Goal: Task Accomplishment & Management: Manage account settings

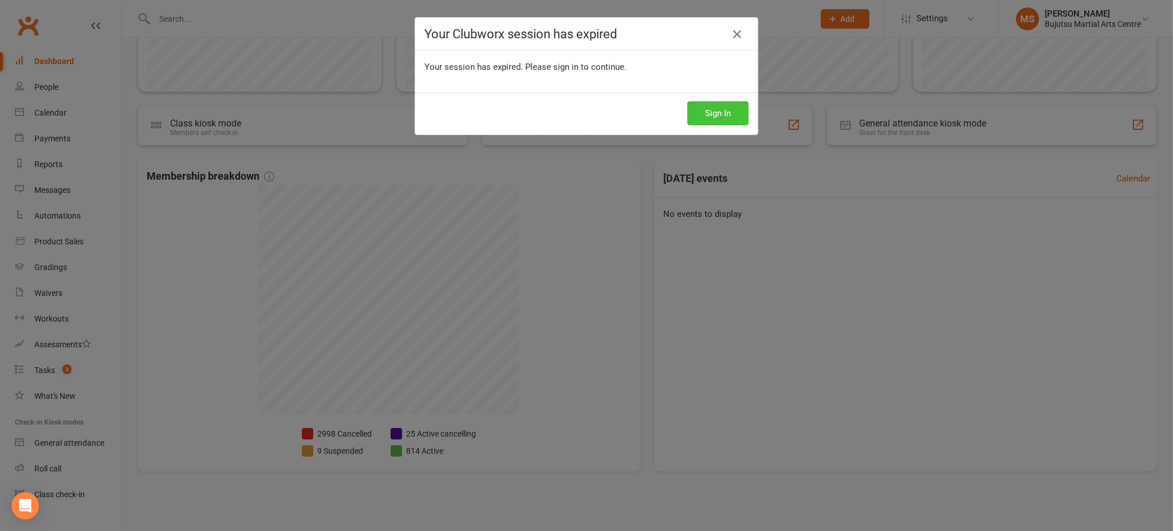
click at [723, 108] on button "Sign In" at bounding box center [717, 113] width 61 height 24
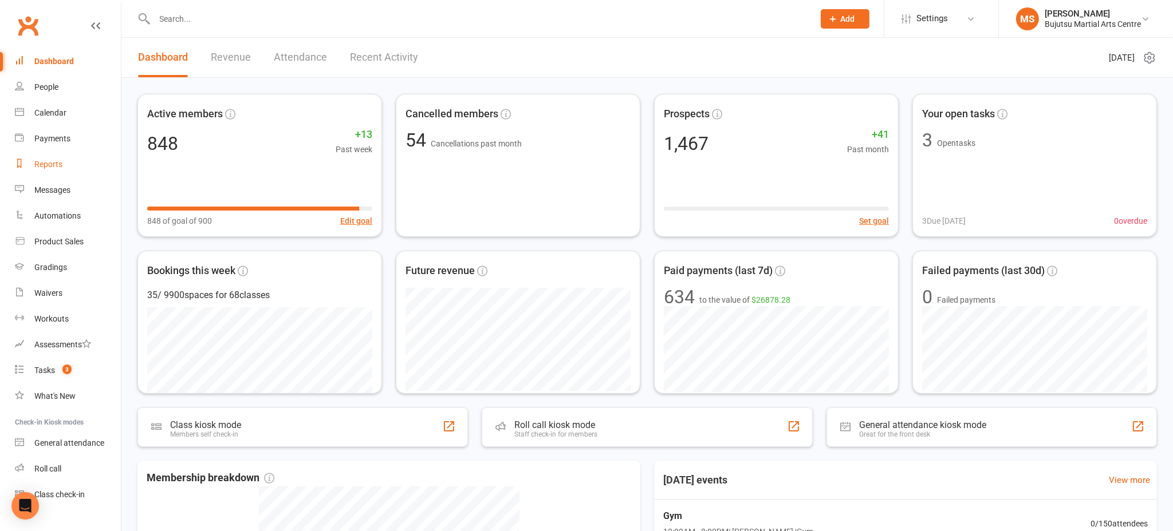
click at [58, 162] on div "Reports" at bounding box center [48, 164] width 28 height 9
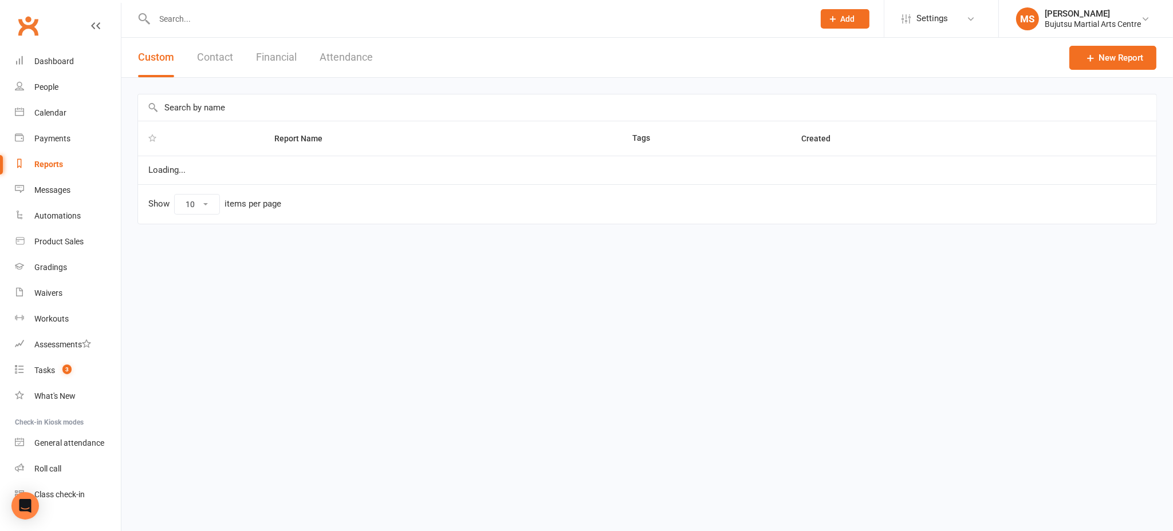
select select "100"
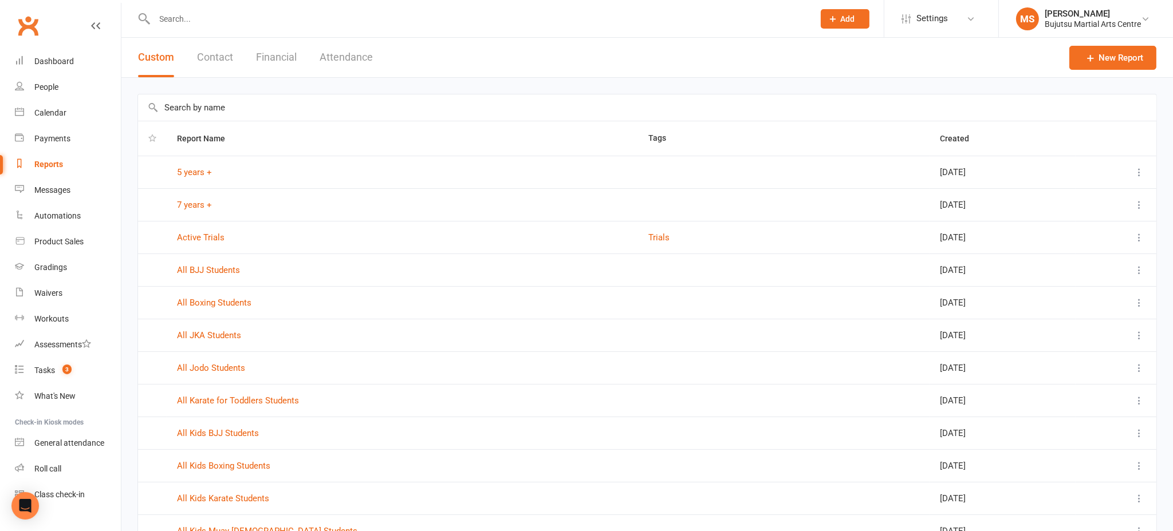
click at [359, 52] on button "Attendance" at bounding box center [346, 58] width 53 height 40
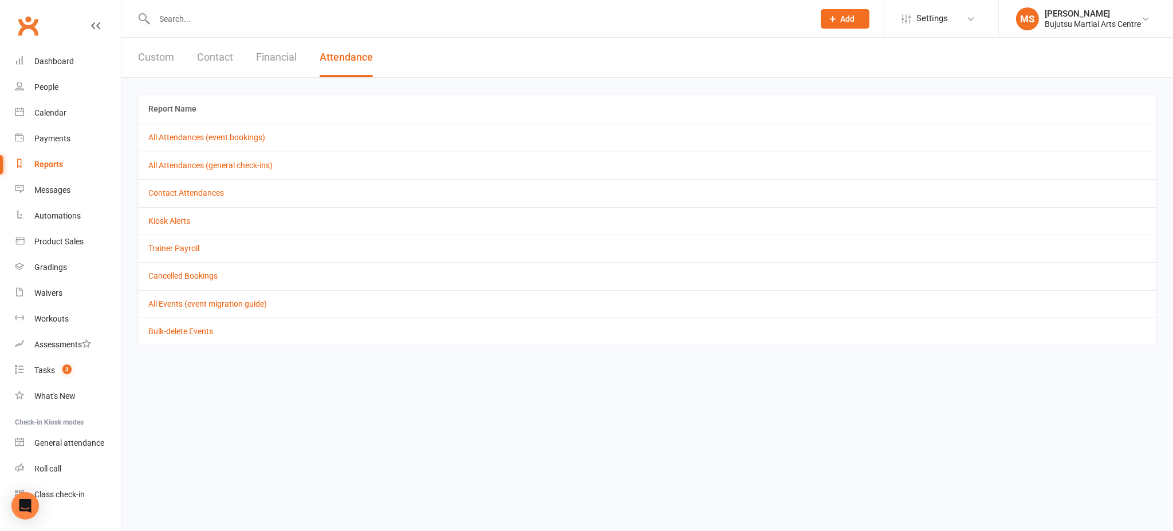
click at [217, 128] on td "All Attendances (event bookings)" at bounding box center [647, 137] width 1018 height 27
click at [212, 133] on link "All Attendances (event bookings)" at bounding box center [206, 137] width 117 height 9
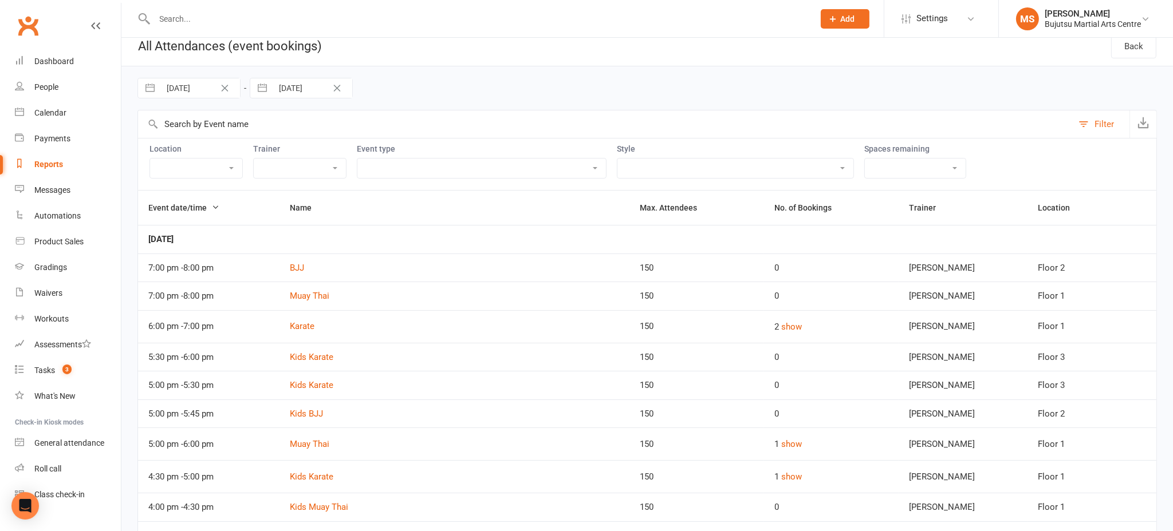
scroll to position [14, 0]
drag, startPoint x: 784, startPoint y: 324, endPoint x: 809, endPoint y: 336, distance: 27.7
click at [784, 324] on button "show" at bounding box center [791, 324] width 21 height 14
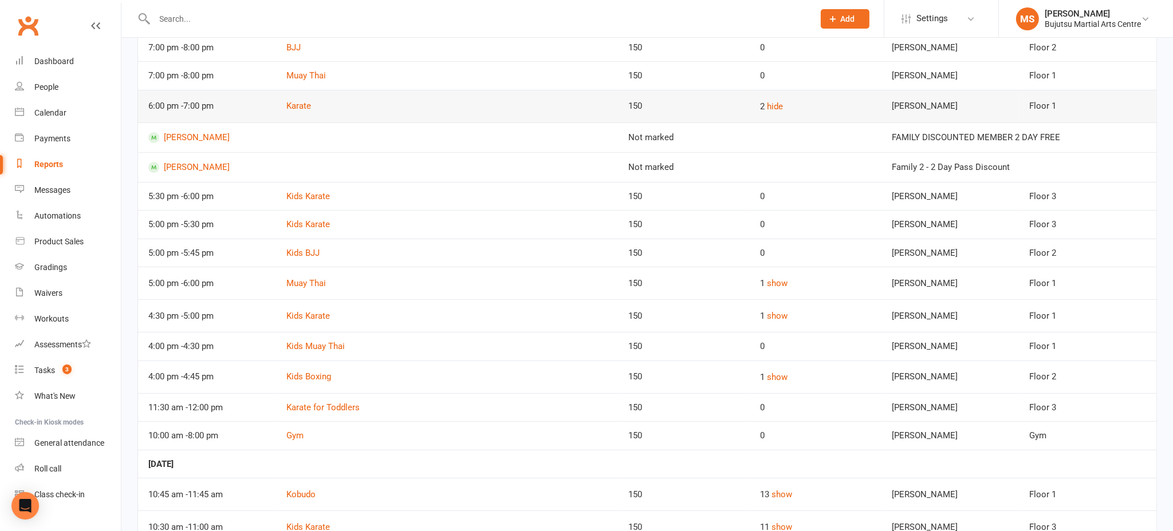
scroll to position [240, 0]
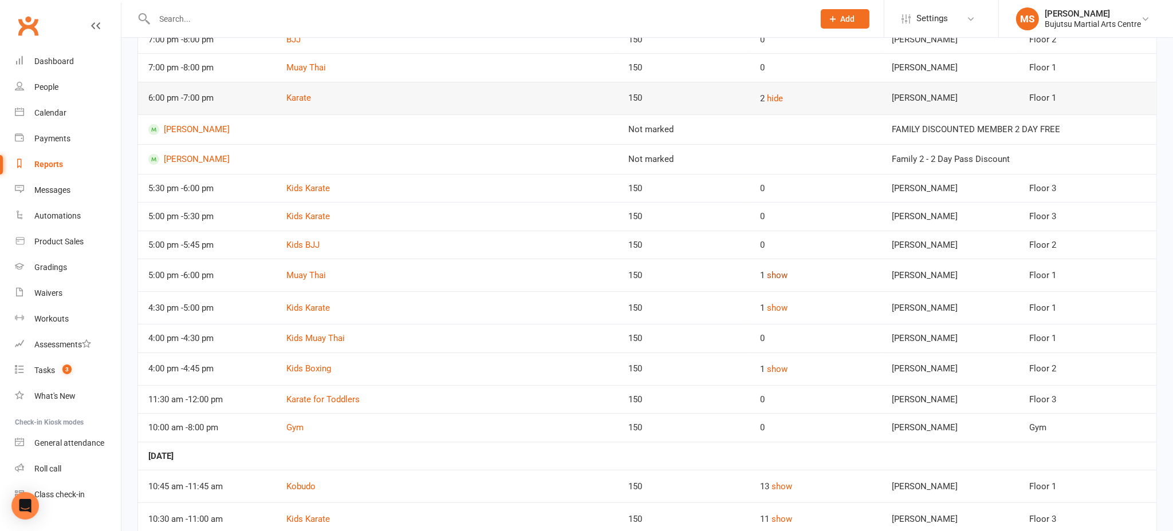
click at [767, 269] on button "show" at bounding box center [777, 276] width 21 height 14
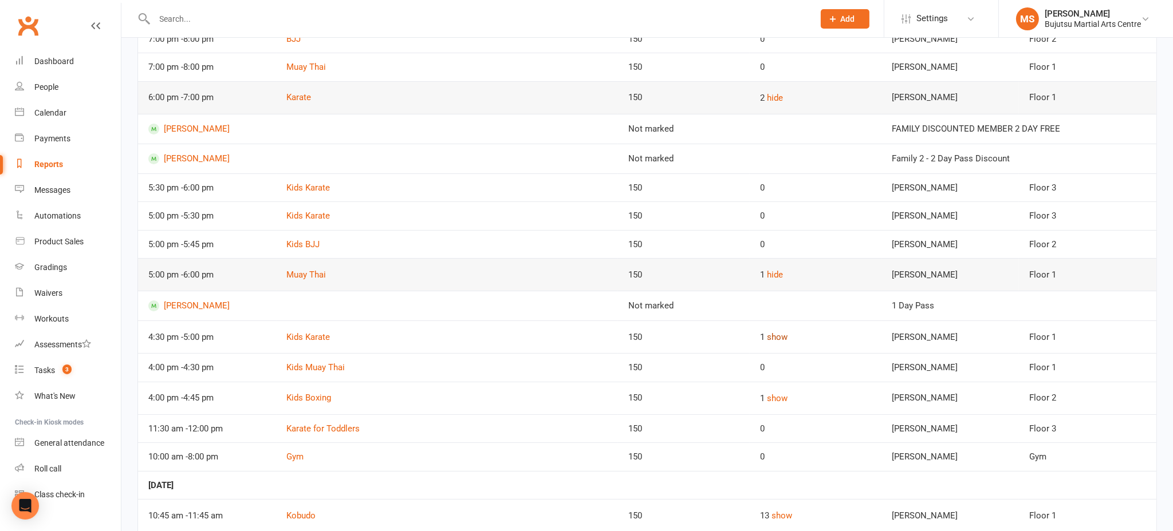
click at [767, 341] on button "show" at bounding box center [777, 337] width 21 height 14
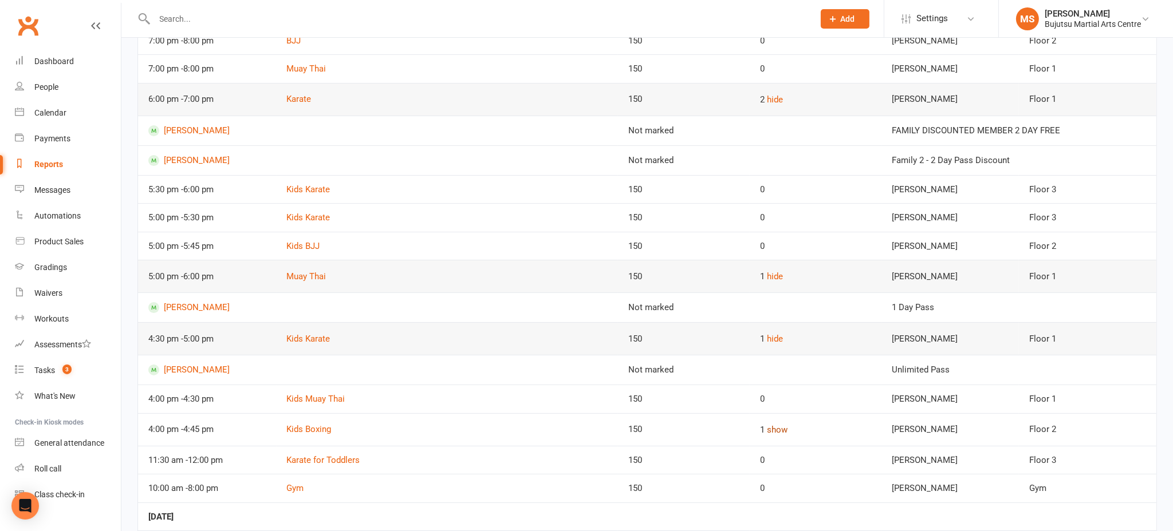
click at [767, 424] on button "show" at bounding box center [777, 430] width 21 height 14
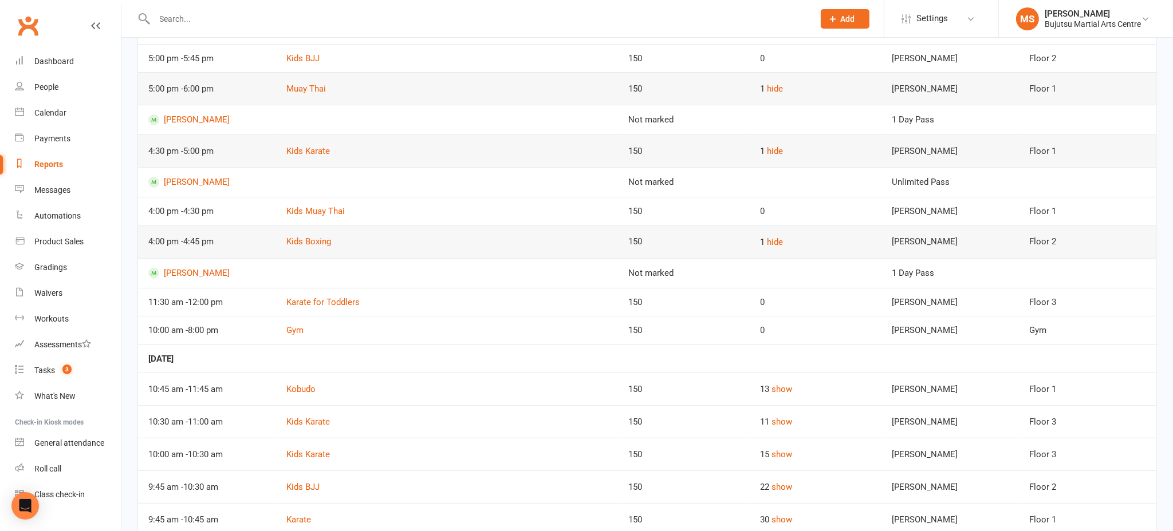
scroll to position [426, 0]
click at [72, 112] on link "Calendar" at bounding box center [68, 113] width 106 height 26
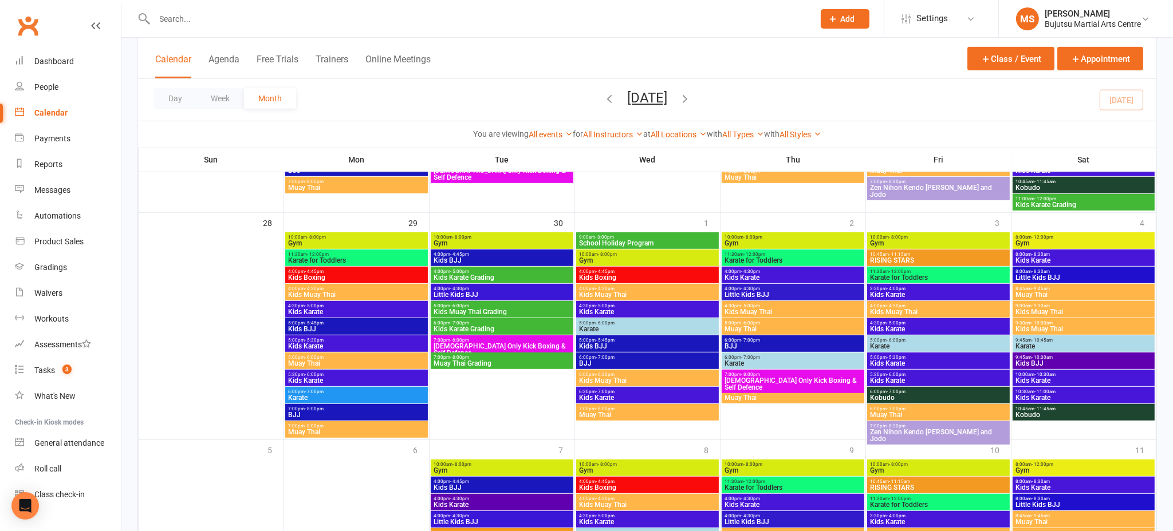
scroll to position [963, 0]
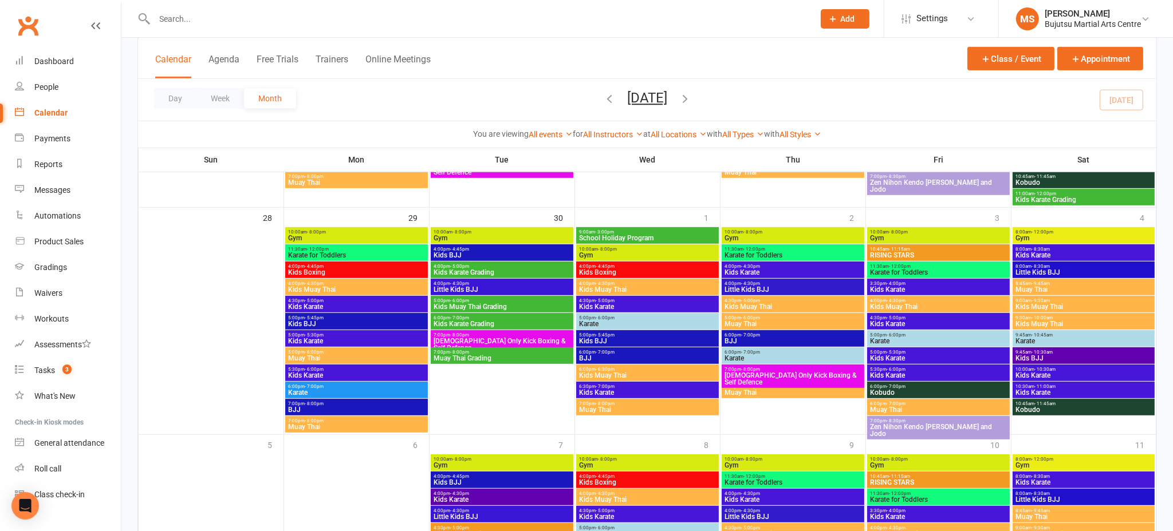
click at [628, 234] on div "9:00am - 3:00pm School Holiday Program" at bounding box center [647, 235] width 143 height 17
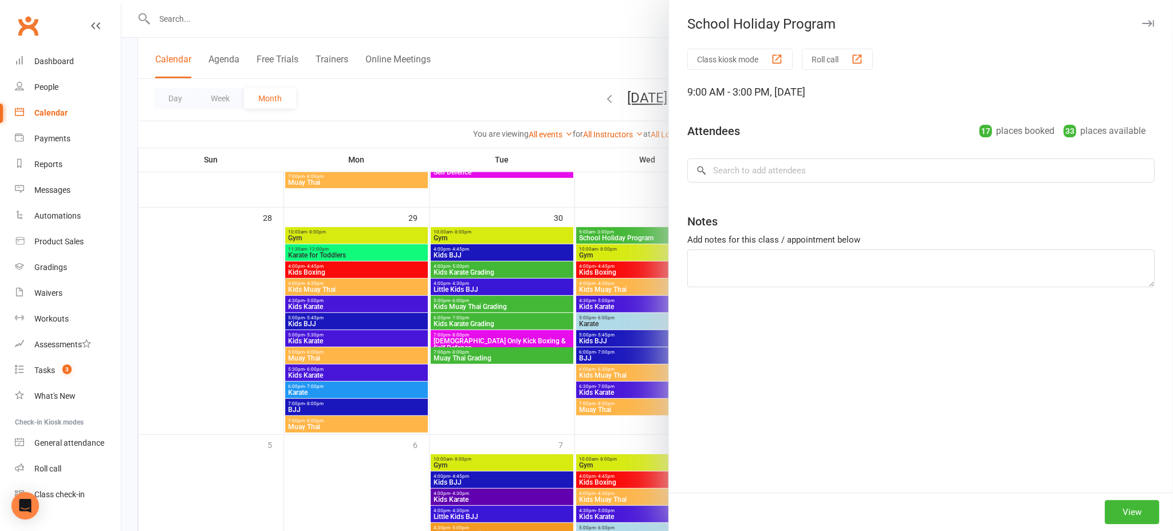
scroll to position [962, 0]
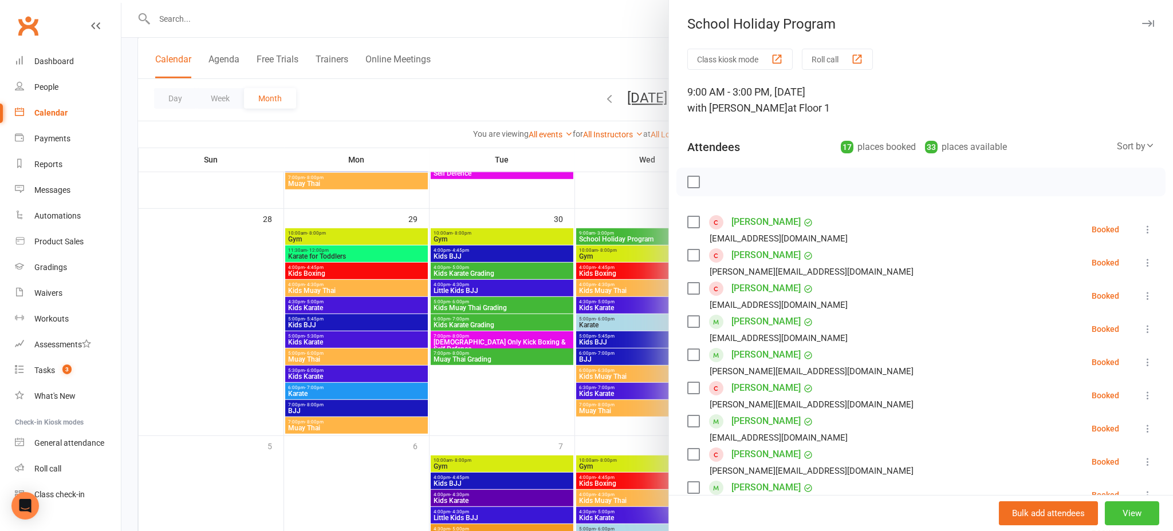
drag, startPoint x: 1132, startPoint y: 513, endPoint x: 1112, endPoint y: 503, distance: 22.3
click at [1132, 513] on button "View" at bounding box center [1132, 514] width 54 height 24
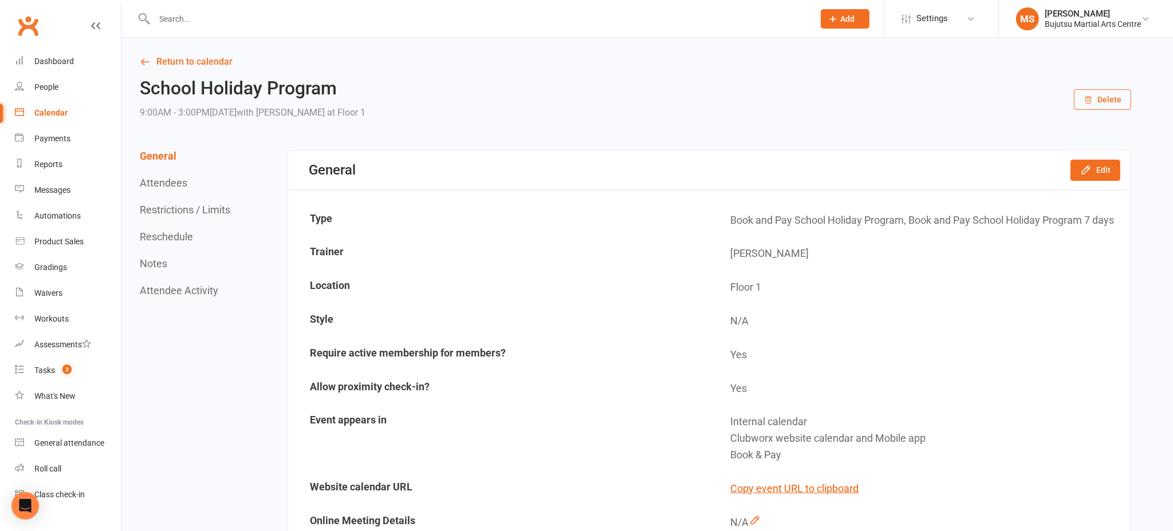
click at [60, 109] on div "Calendar" at bounding box center [50, 112] width 33 height 9
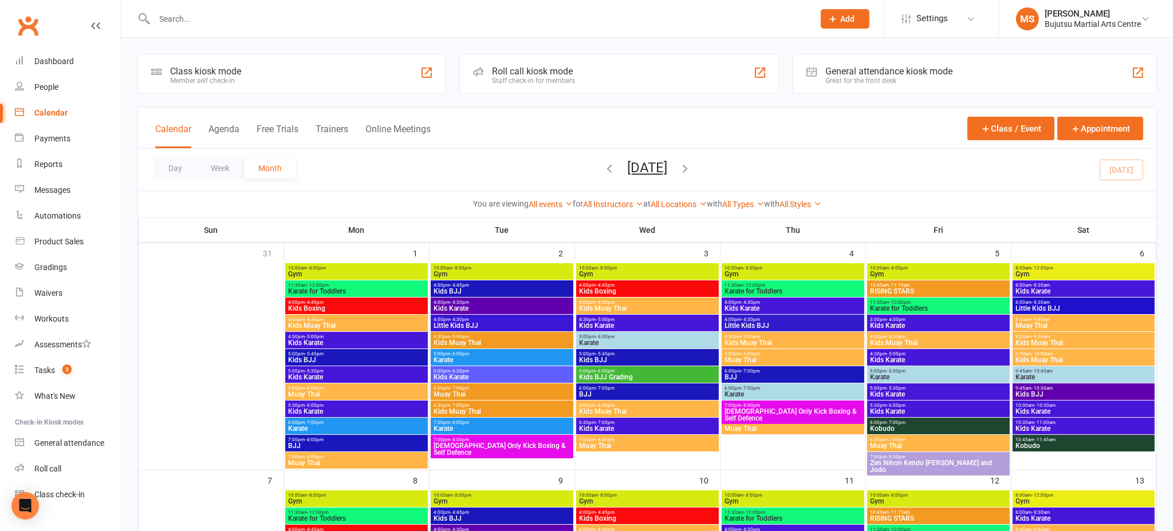
click at [691, 170] on icon "button" at bounding box center [685, 168] width 13 height 13
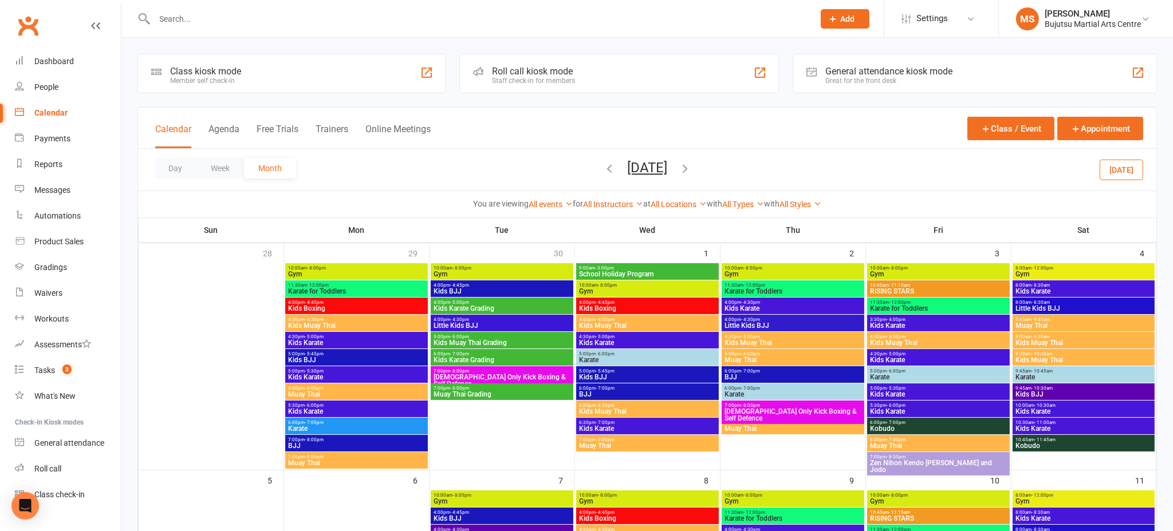
click at [691, 168] on icon "button" at bounding box center [685, 168] width 13 height 13
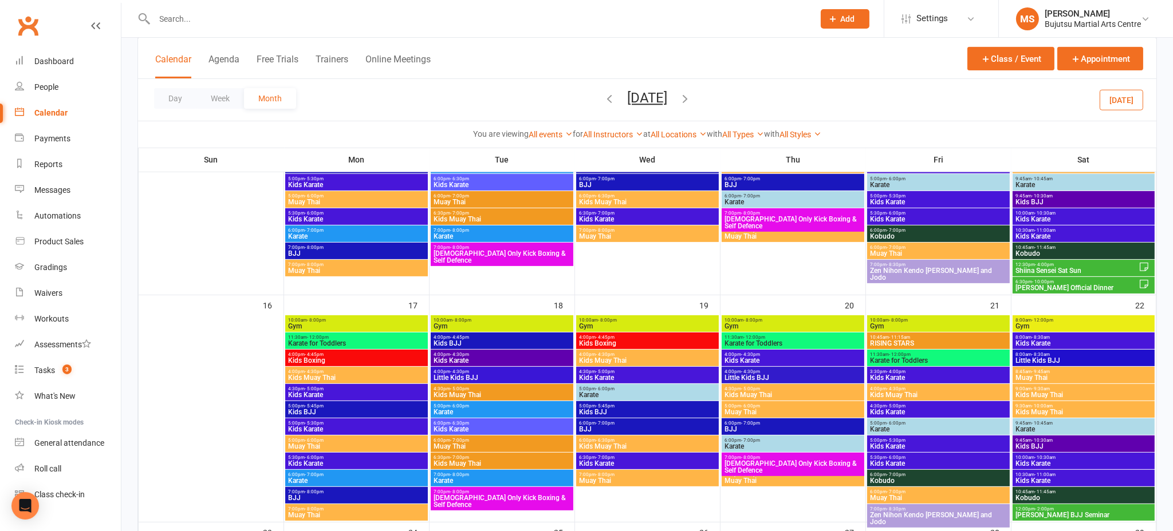
scroll to position [647, 0]
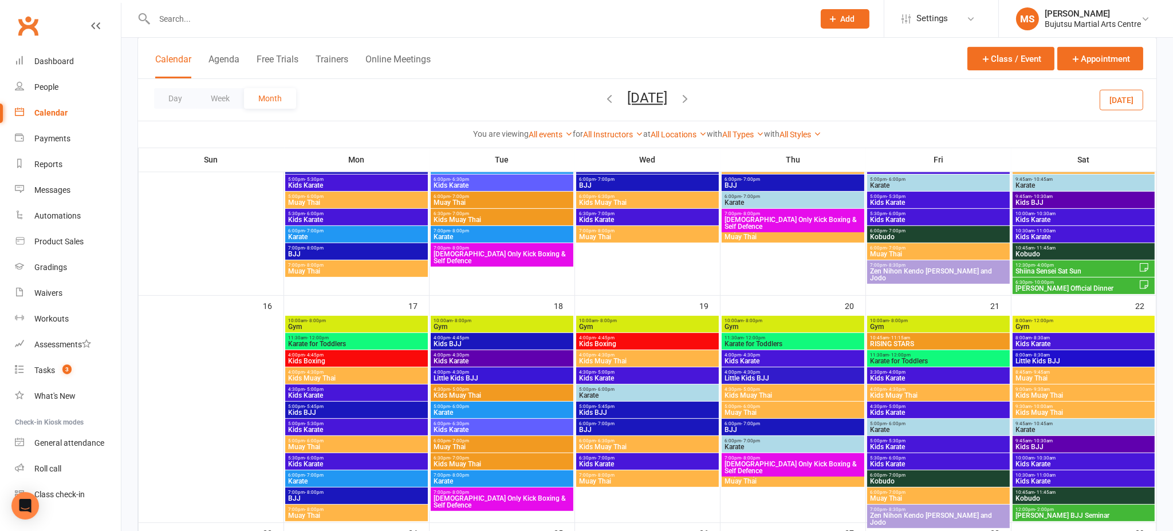
click at [1044, 268] on span "Shiina Sensei Sat Sun" at bounding box center [1077, 271] width 124 height 7
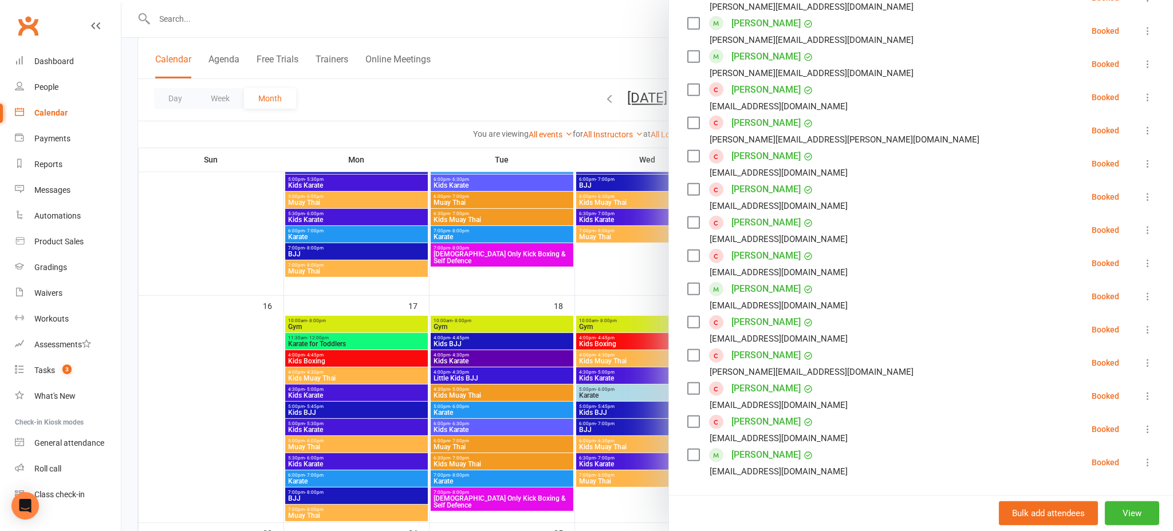
scroll to position [1370, 0]
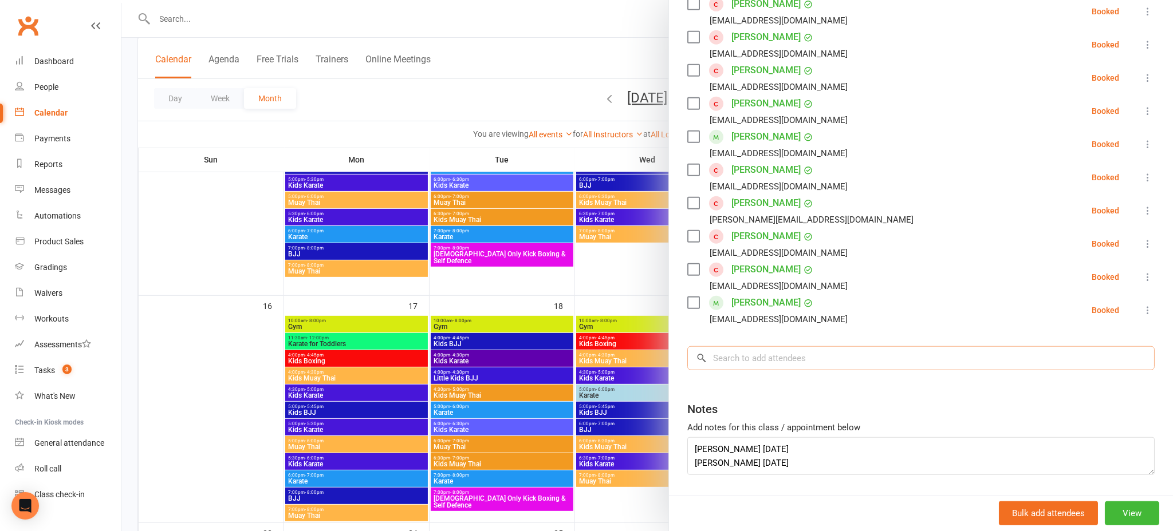
click at [833, 347] on input "search" at bounding box center [920, 359] width 467 height 24
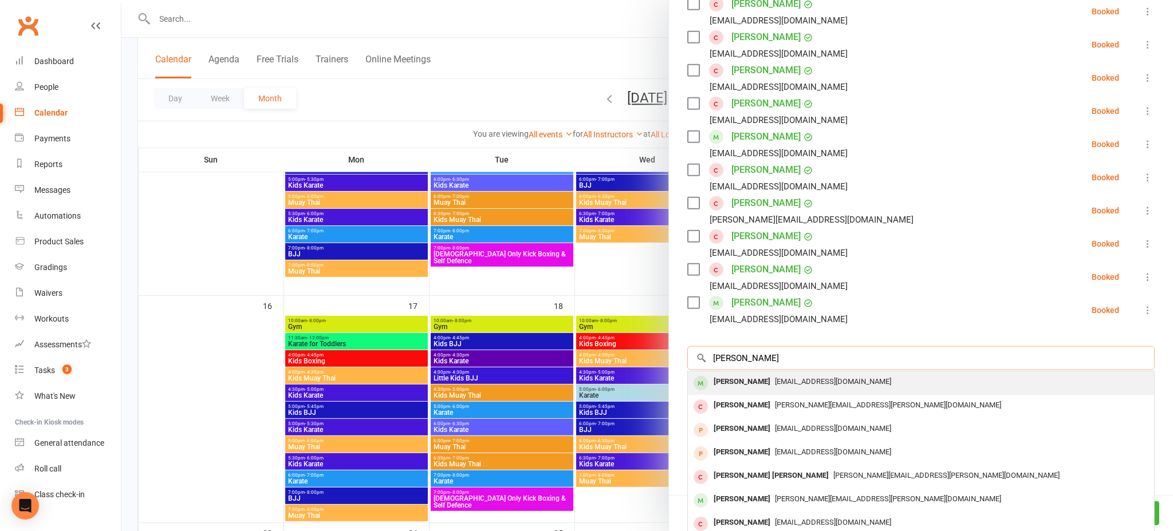
type input "paul br"
click at [780, 377] on span "pbriggs@edenbraehomes.com.au" at bounding box center [833, 381] width 116 height 9
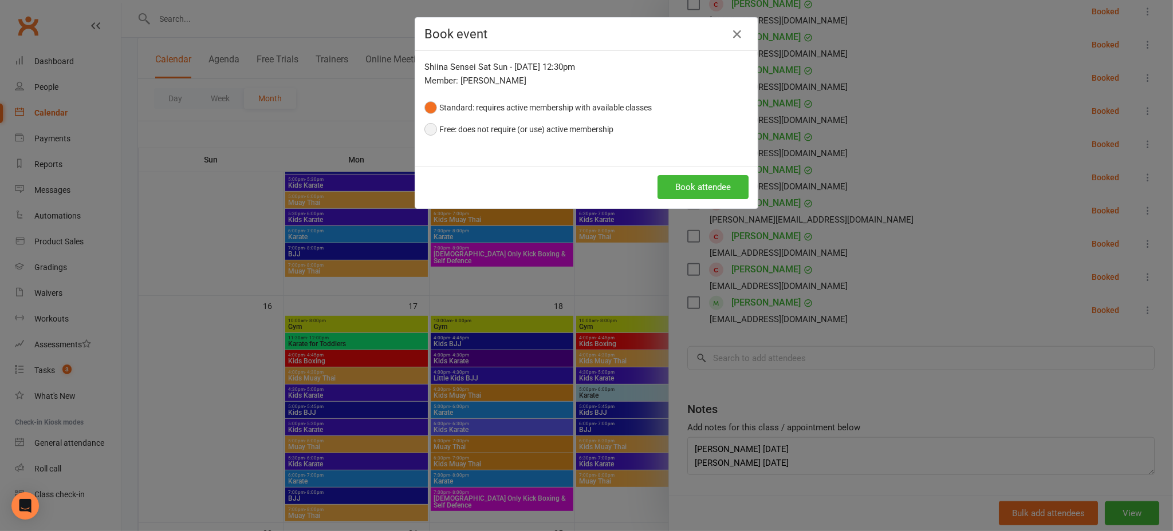
click at [439, 129] on button "Free: does not require (or use) active membership" at bounding box center [518, 130] width 189 height 22
click at [706, 183] on button "Book attendee" at bounding box center [703, 187] width 91 height 24
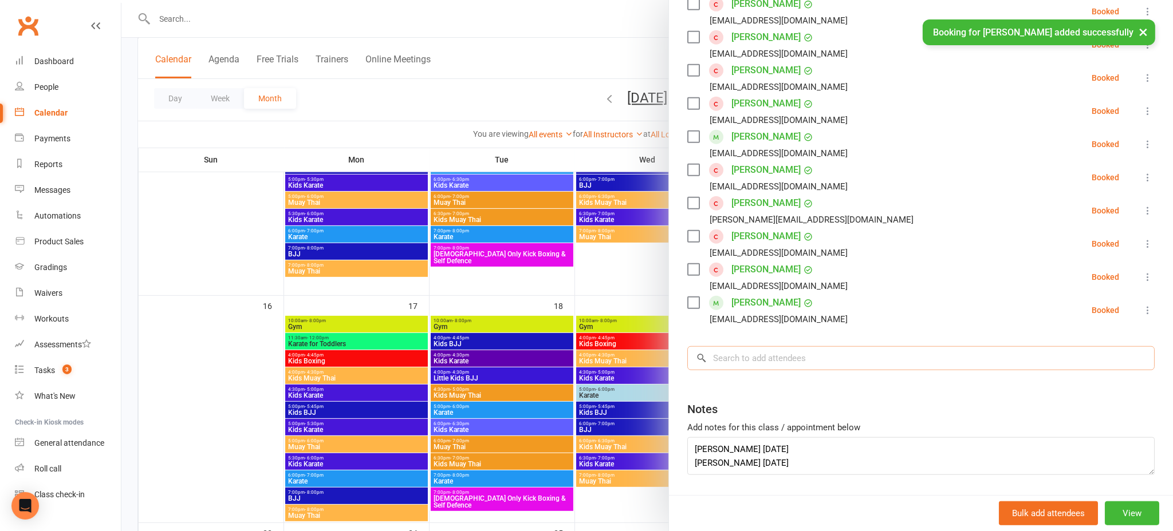
click at [743, 347] on input "search" at bounding box center [920, 359] width 467 height 24
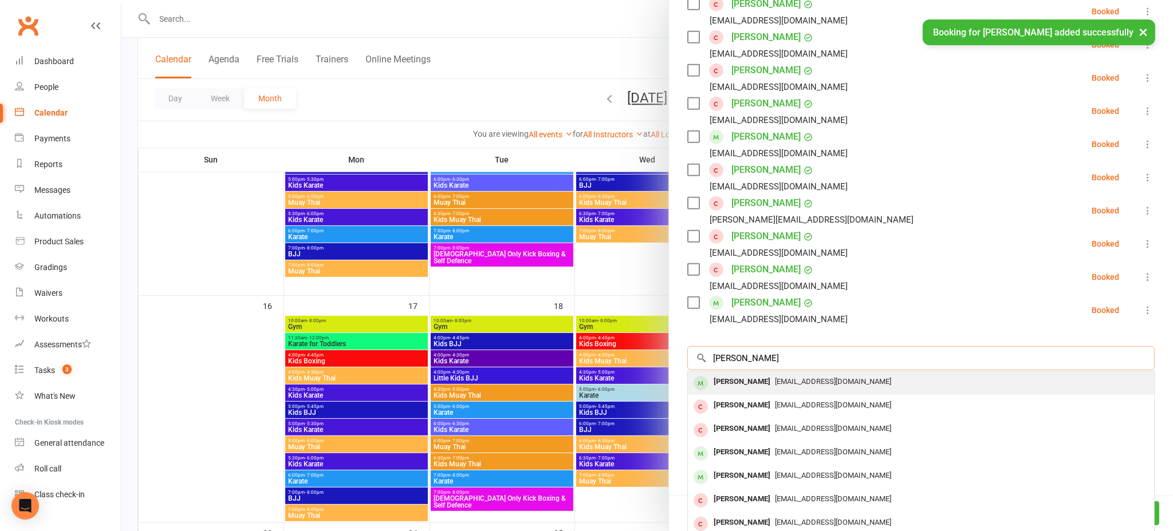
type input "grace brigg"
click at [741, 374] on div "Grace Briggs" at bounding box center [742, 382] width 66 height 17
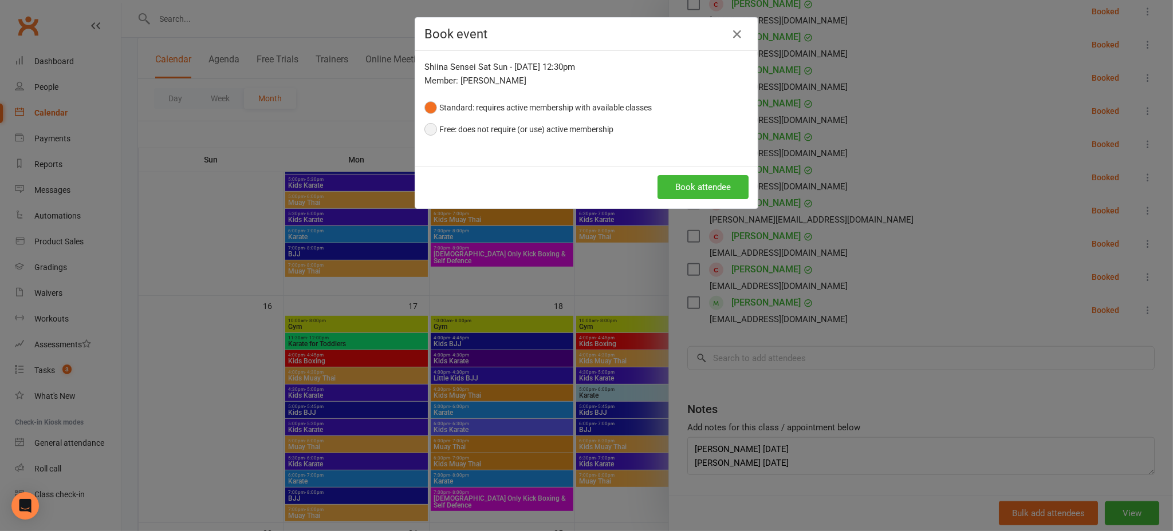
drag, startPoint x: 454, startPoint y: 132, endPoint x: 461, endPoint y: 132, distance: 6.9
click at [454, 132] on button "Free: does not require (or use) active membership" at bounding box center [518, 130] width 189 height 22
drag, startPoint x: 712, startPoint y: 186, endPoint x: 705, endPoint y: 186, distance: 7.5
click at [712, 186] on button "Book attendee" at bounding box center [703, 187] width 91 height 24
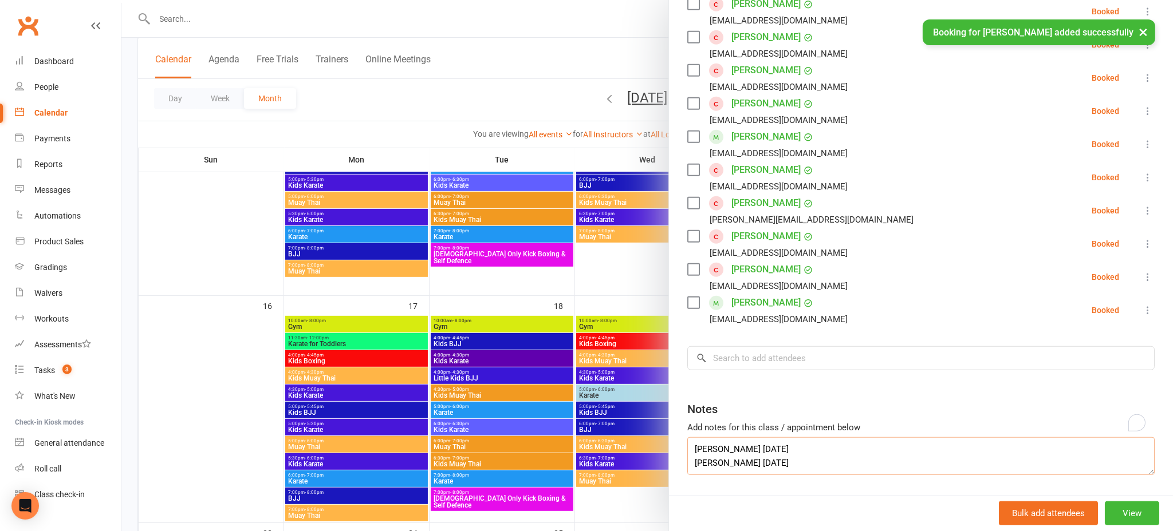
scroll to position [1436, 0]
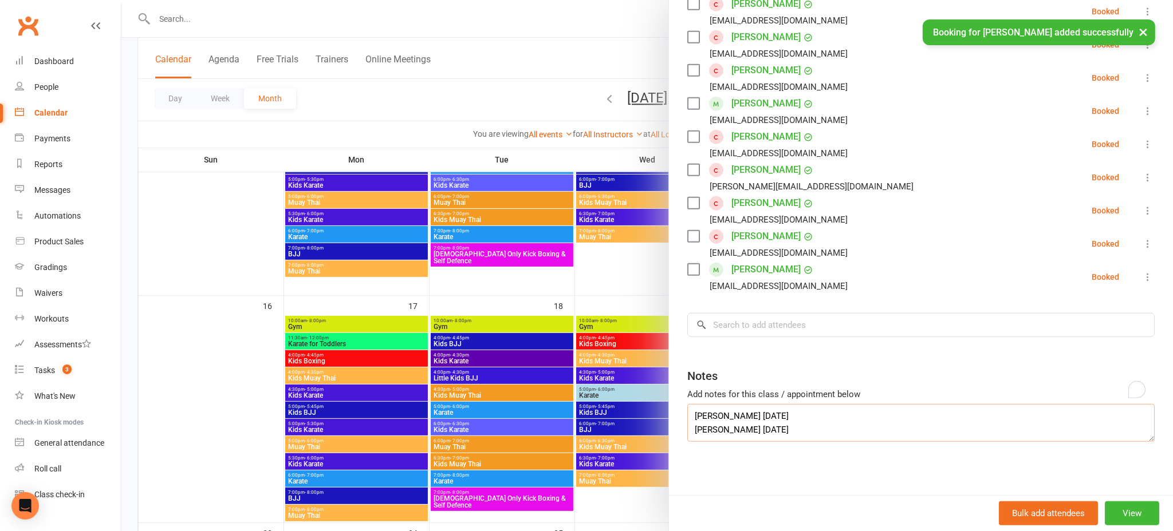
drag, startPoint x: 738, startPoint y: 421, endPoint x: 678, endPoint y: 408, distance: 61.4
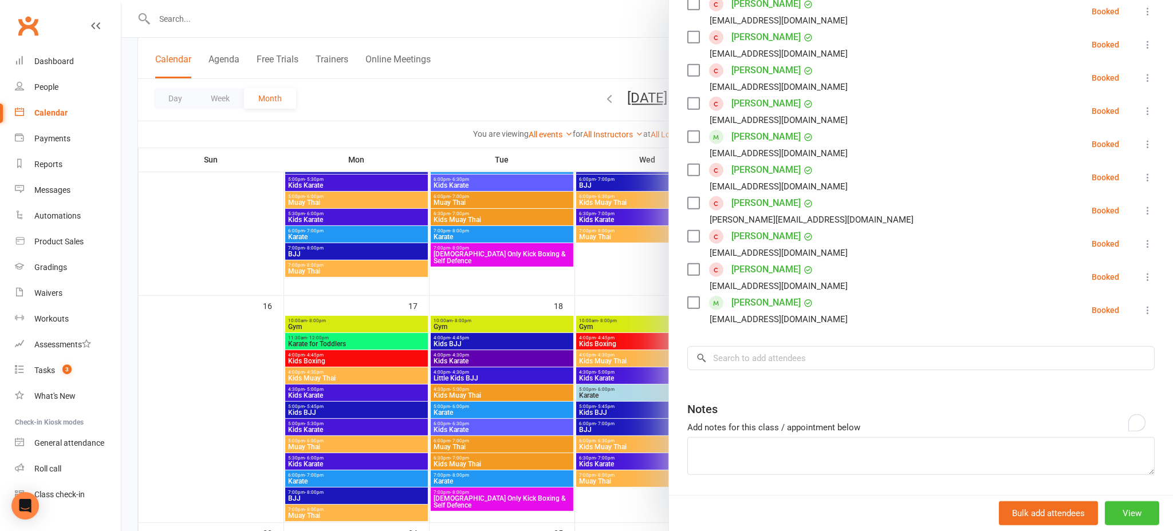
click at [1141, 520] on button "View" at bounding box center [1132, 514] width 54 height 24
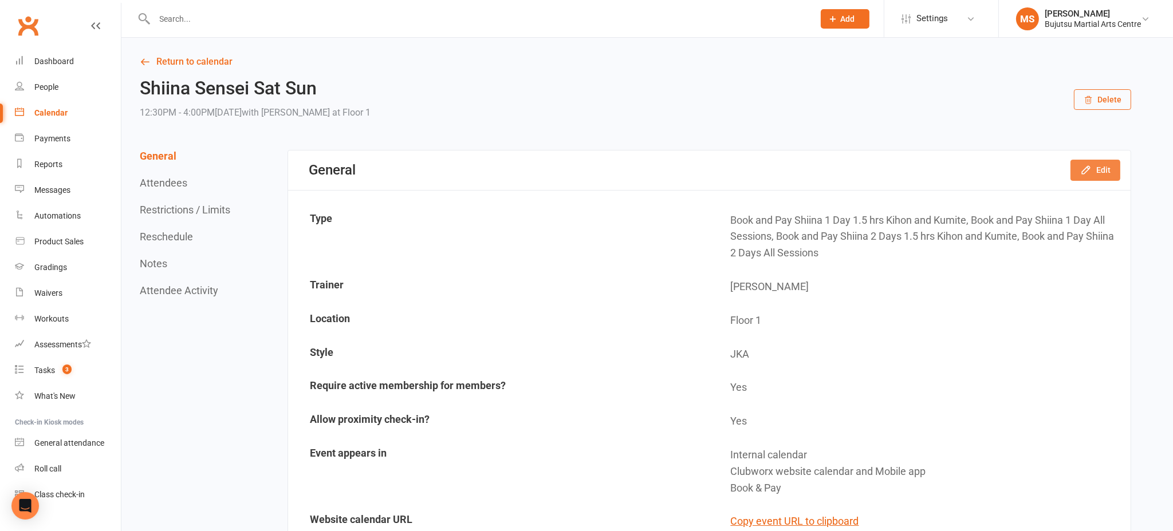
click at [1107, 176] on button "Edit" at bounding box center [1095, 170] width 50 height 21
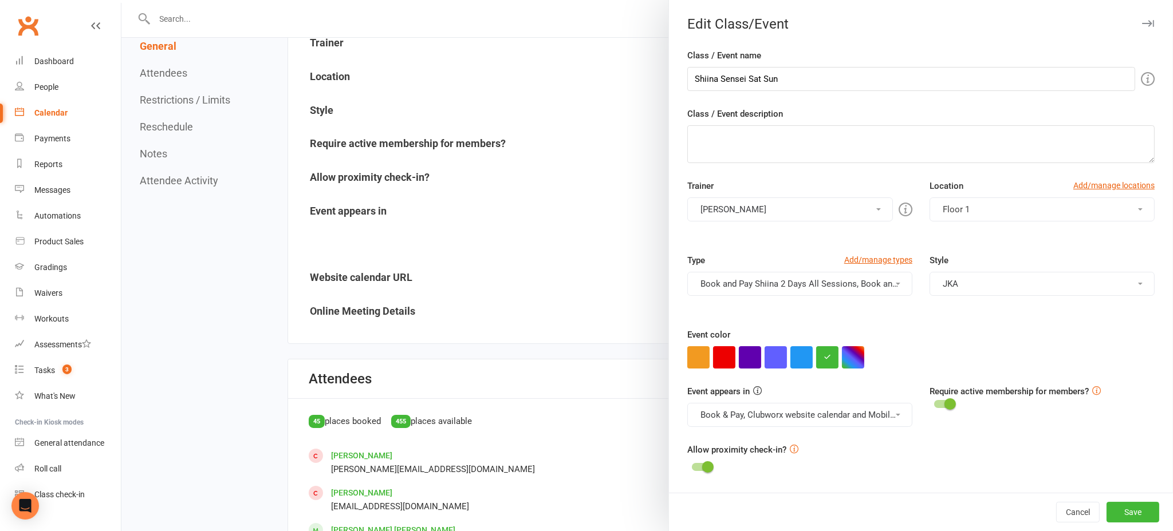
scroll to position [245, 0]
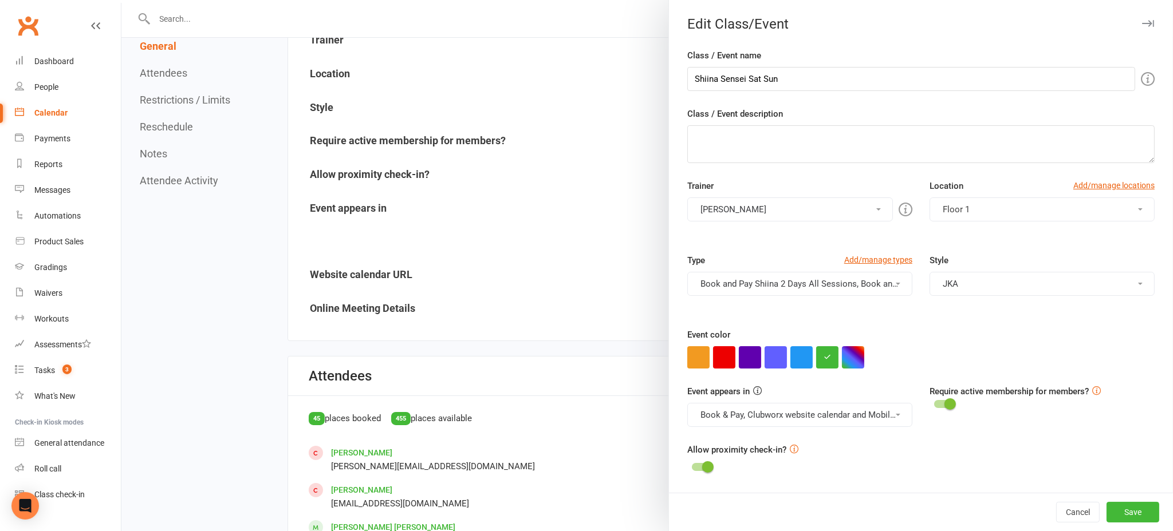
click at [847, 413] on button "Book & Pay, Clubworx website calendar and Mobile app" at bounding box center [799, 415] width 225 height 24
drag, startPoint x: 892, startPoint y: 342, endPoint x: 887, endPoint y: 322, distance: 20.0
click at [891, 341] on div "Event color" at bounding box center [920, 348] width 467 height 41
click at [860, 284] on button "Book and Pay Shiina 2 Days All Sessions, Book and Pay Shiina 1 Day All Sessions…" at bounding box center [799, 284] width 225 height 24
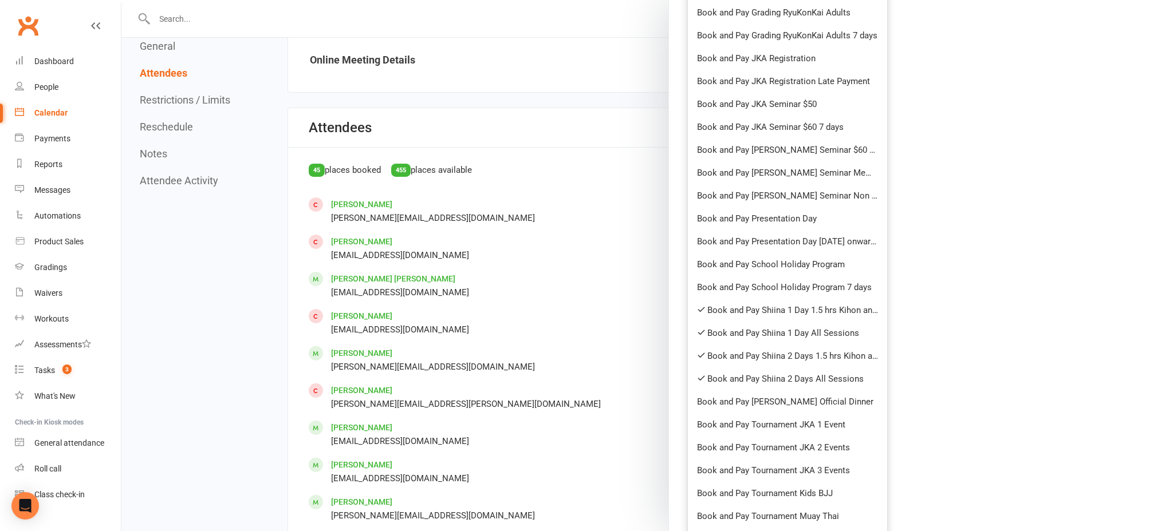
scroll to position [494, 0]
click at [579, 324] on div at bounding box center [647, 265] width 1052 height 531
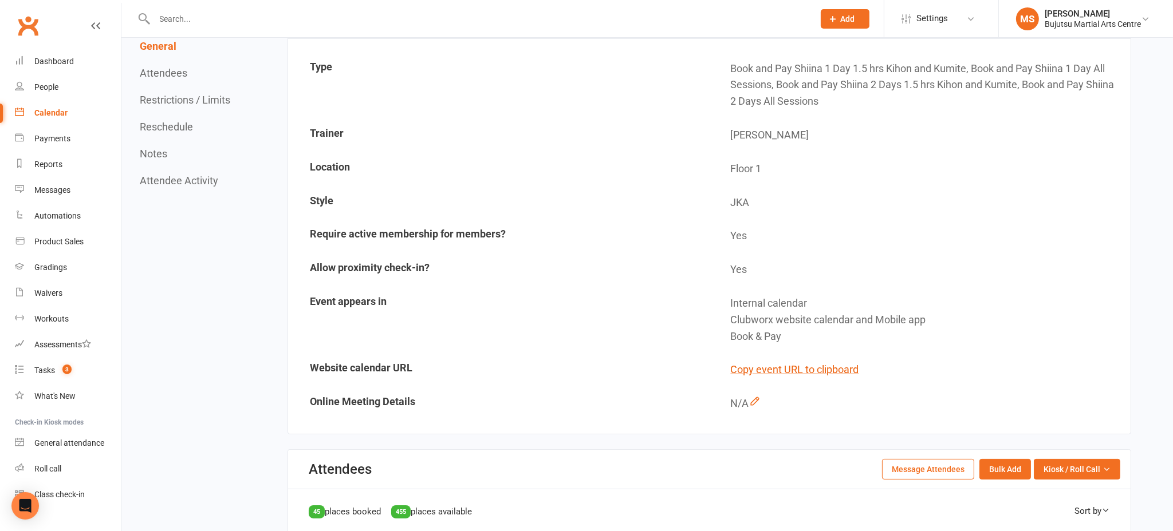
scroll to position [151, 0]
click at [836, 372] on button "Copy event URL to clipboard" at bounding box center [795, 371] width 128 height 17
click at [68, 109] on link "Calendar" at bounding box center [68, 113] width 106 height 26
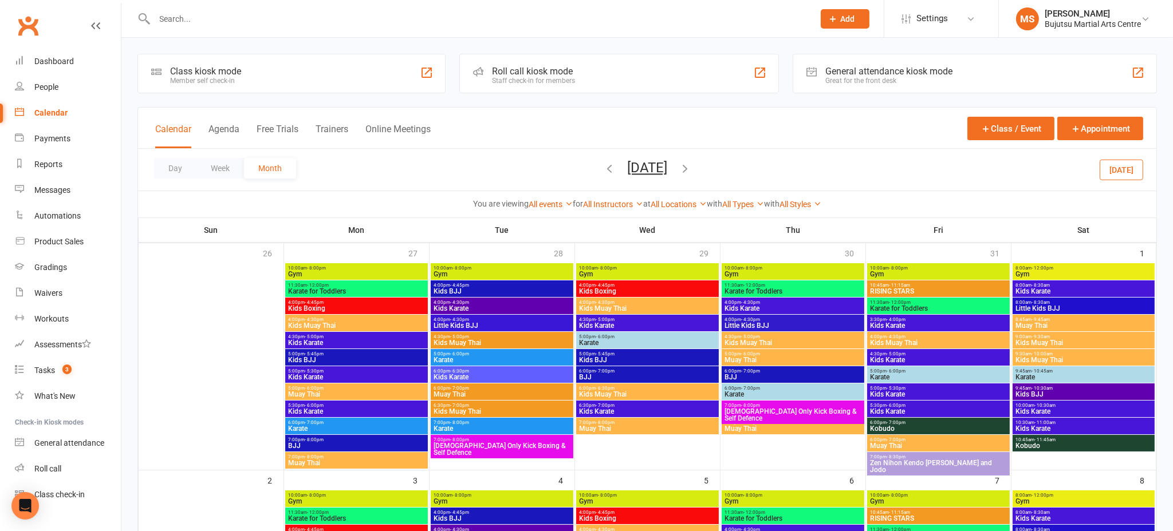
click at [603, 164] on icon "button" at bounding box center [609, 168] width 13 height 13
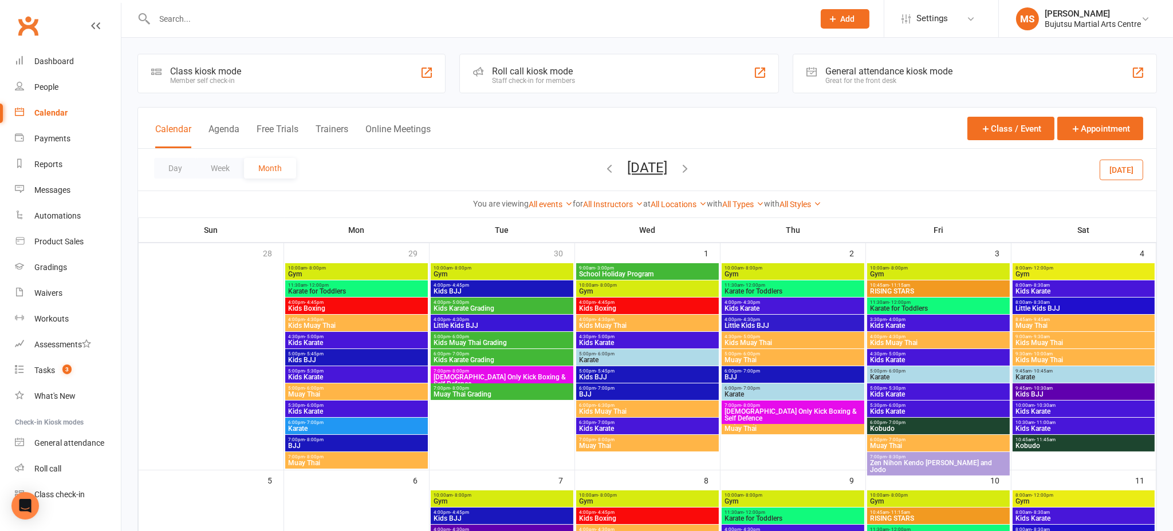
click at [696, 274] on span "School Holiday Program" at bounding box center [647, 274] width 138 height 7
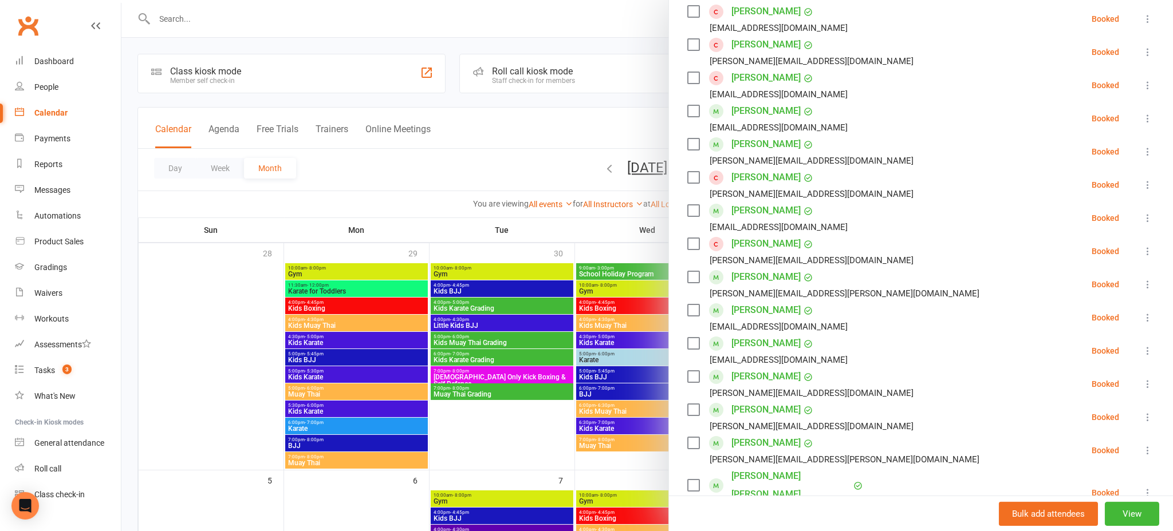
scroll to position [209, 0]
click at [623, 22] on div at bounding box center [647, 265] width 1052 height 531
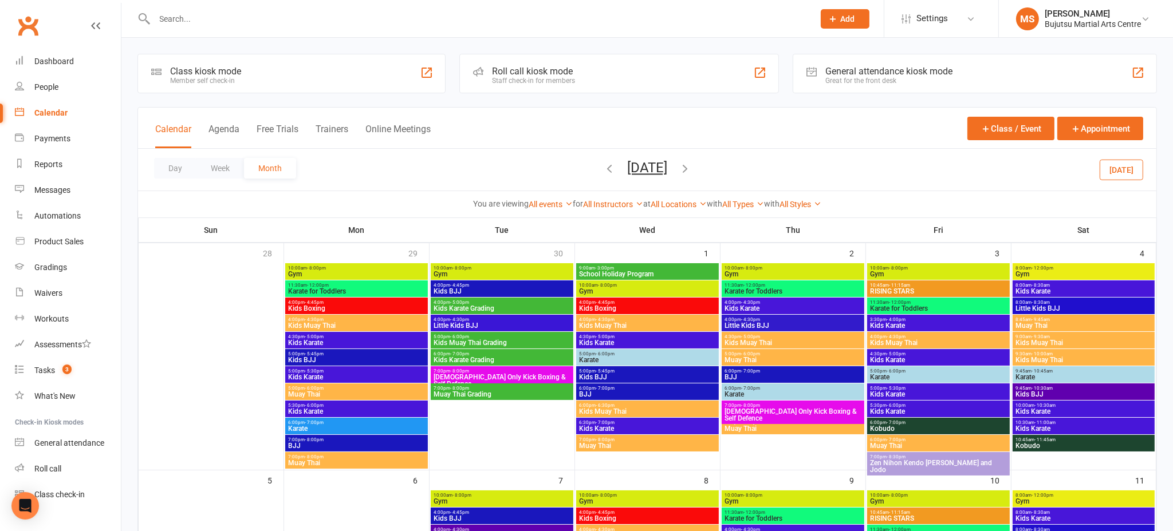
click at [34, 28] on link "Clubworx" at bounding box center [28, 25] width 29 height 29
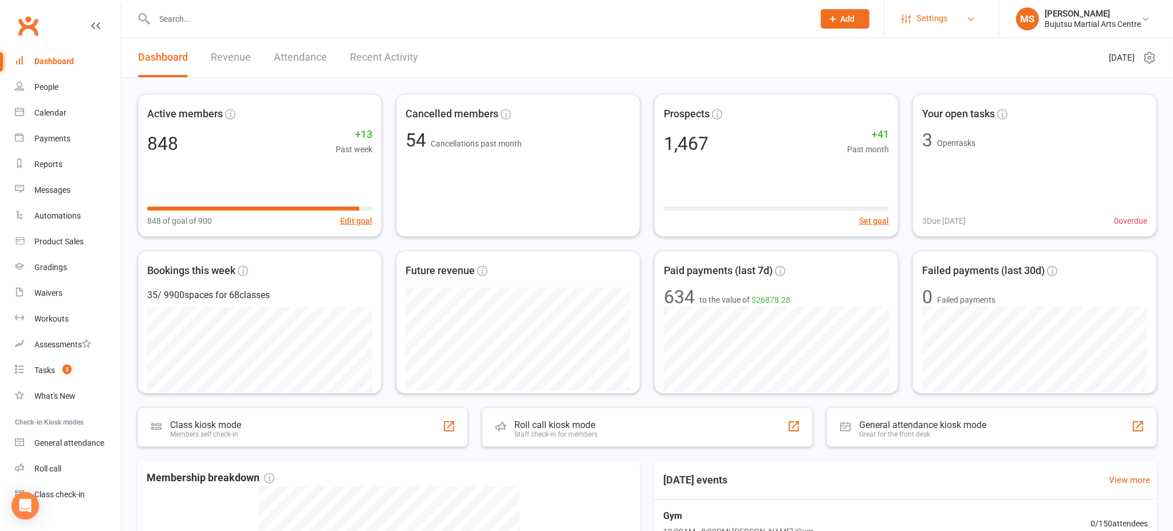
click at [927, 23] on span "Settings" at bounding box center [932, 19] width 32 height 26
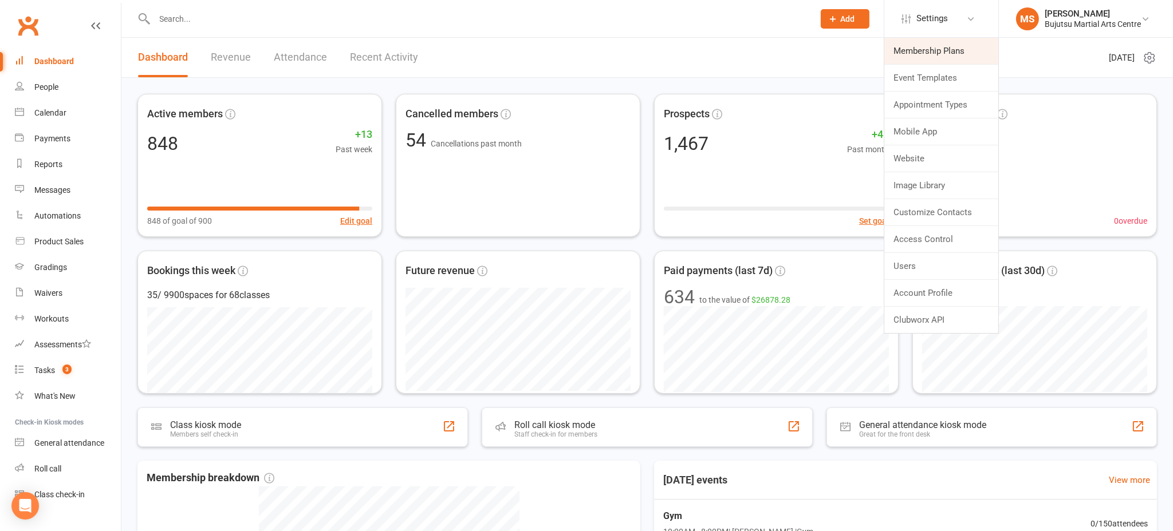
click at [940, 54] on link "Membership Plans" at bounding box center [941, 51] width 114 height 26
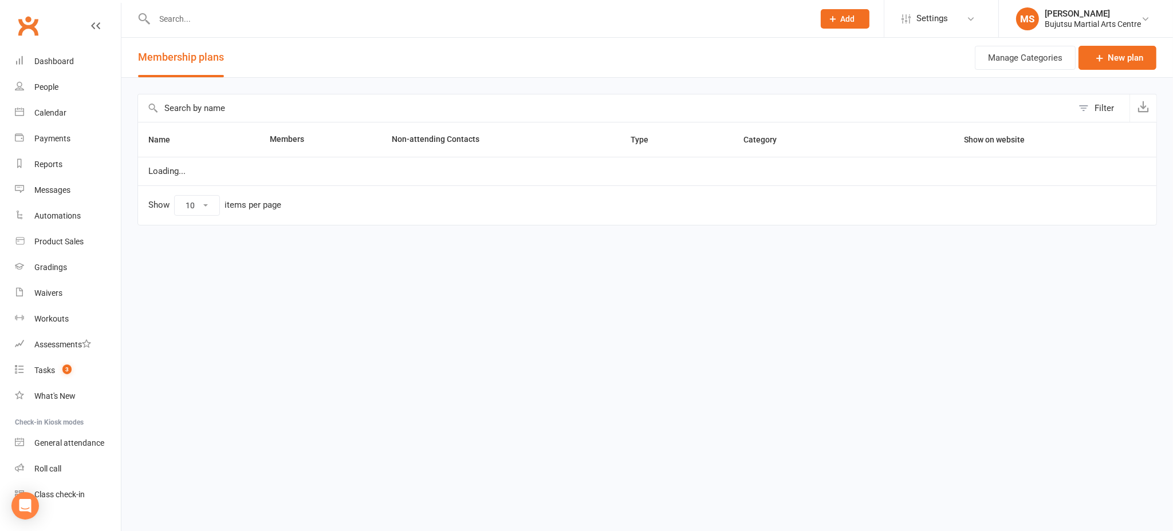
select select "100"
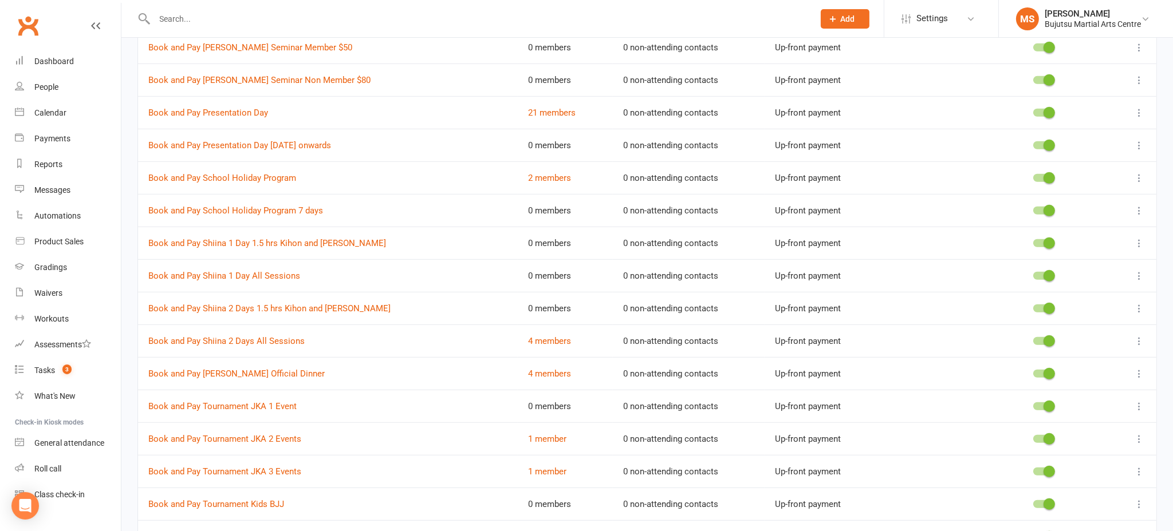
scroll to position [1041, 0]
click at [1140, 239] on icon at bounding box center [1138, 242] width 11 height 11
click at [1098, 254] on link "Edit" at bounding box center [1088, 262] width 113 height 23
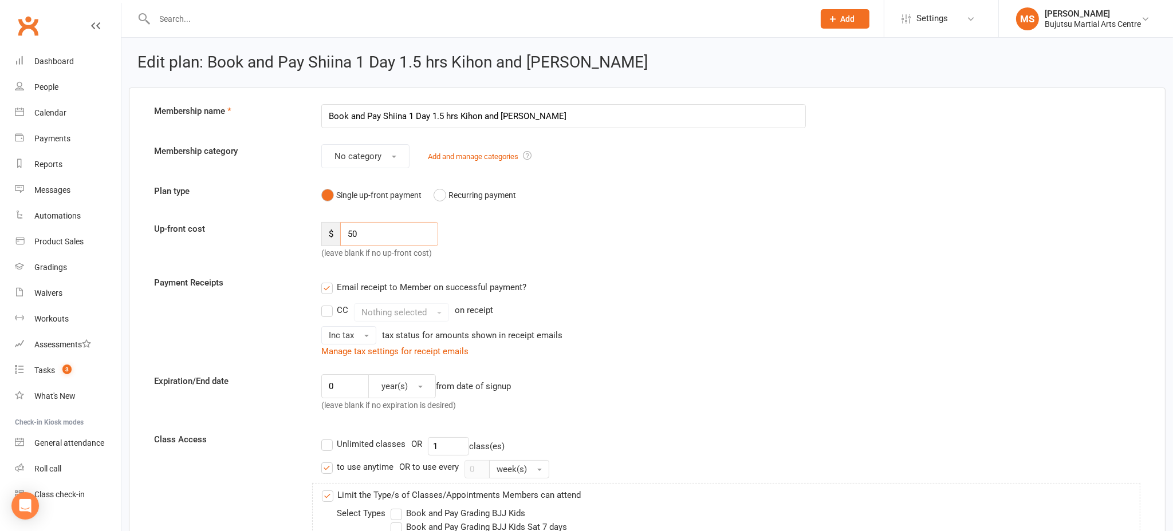
drag, startPoint x: 352, startPoint y: 232, endPoint x: 350, endPoint y: 250, distance: 17.8
click at [352, 232] on input "50" at bounding box center [389, 234] width 98 height 24
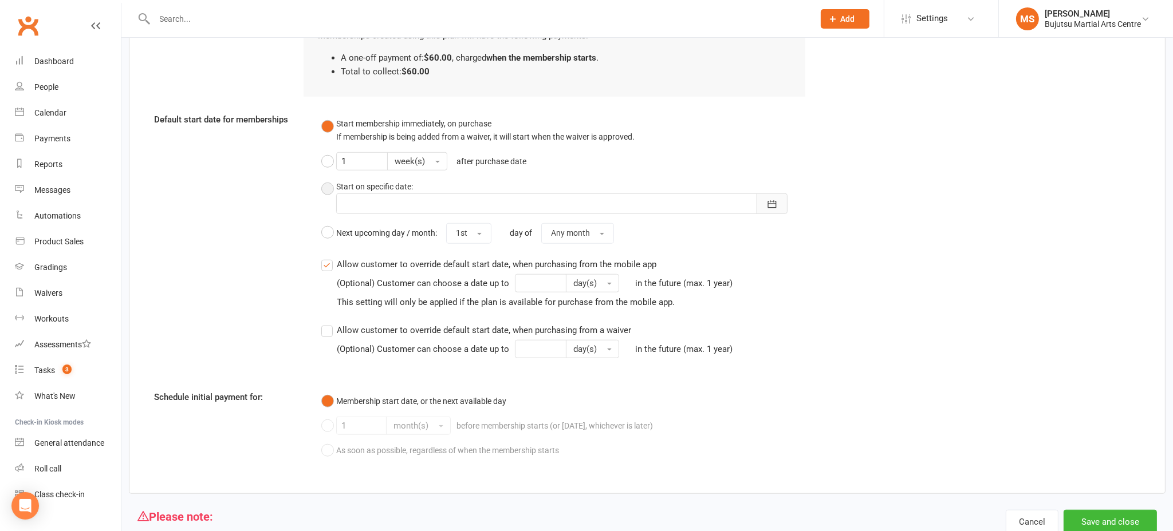
scroll to position [1508, 0]
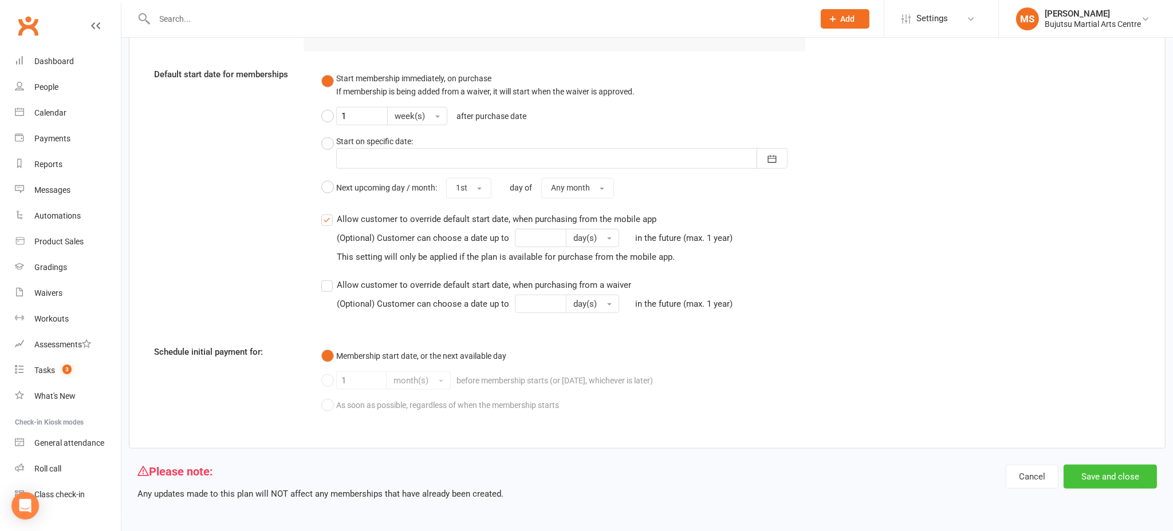
type input "60"
click at [1121, 478] on button "Save and close" at bounding box center [1110, 477] width 93 height 24
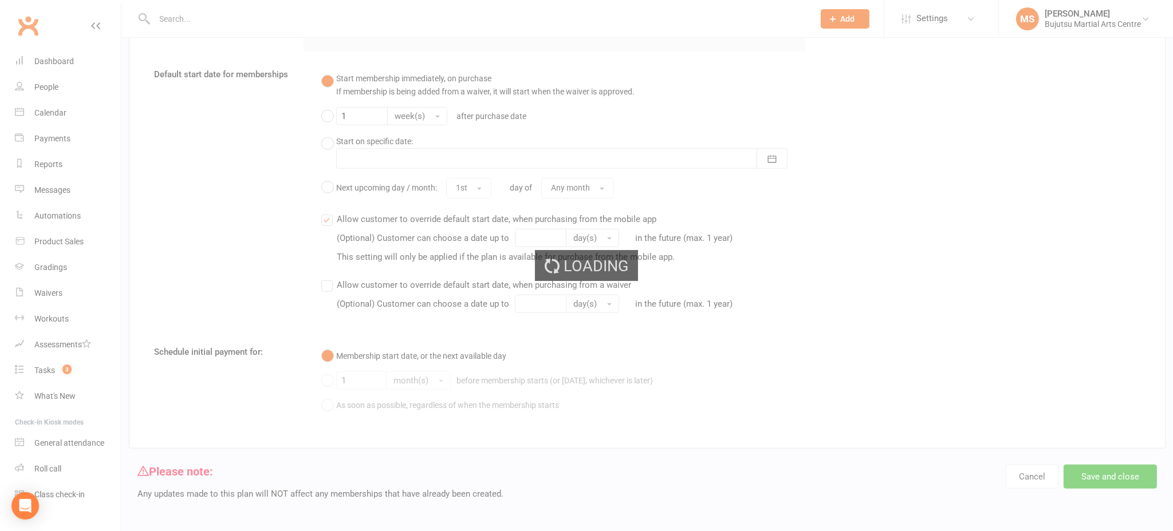
select select "100"
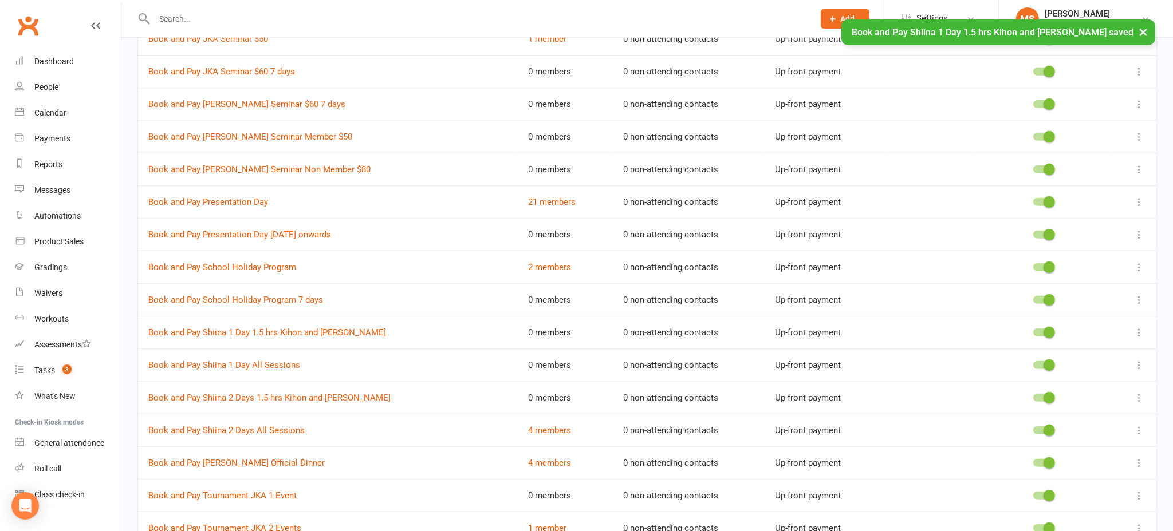
scroll to position [962, 0]
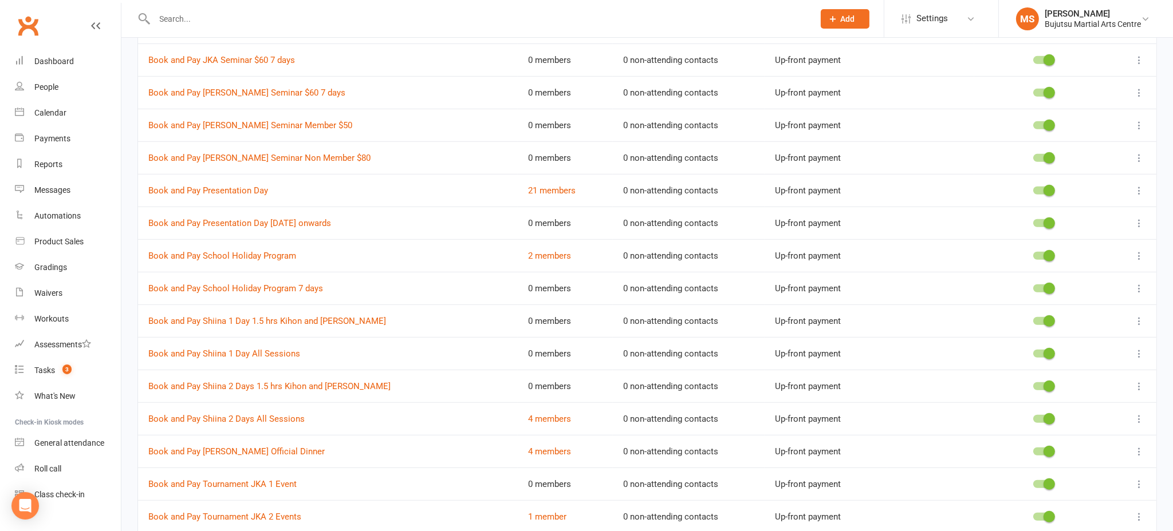
click at [1139, 348] on icon at bounding box center [1138, 353] width 11 height 11
click at [1112, 371] on link "Edit" at bounding box center [1088, 374] width 113 height 23
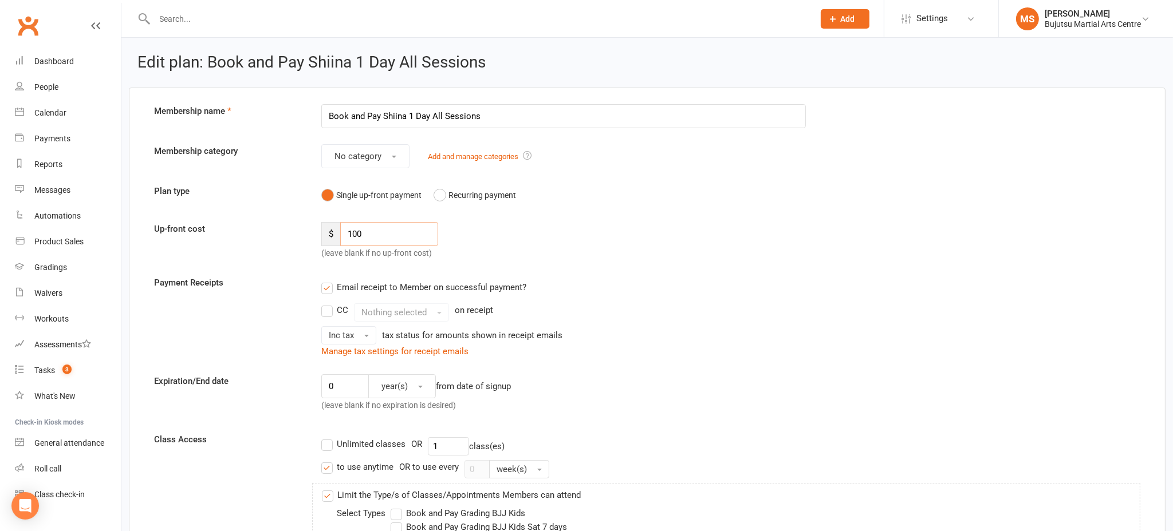
click at [384, 234] on input "100" at bounding box center [389, 234] width 98 height 24
type input "110"
click at [758, 278] on div "Email receipt to Member on successful payment?" at bounding box center [559, 287] width 494 height 23
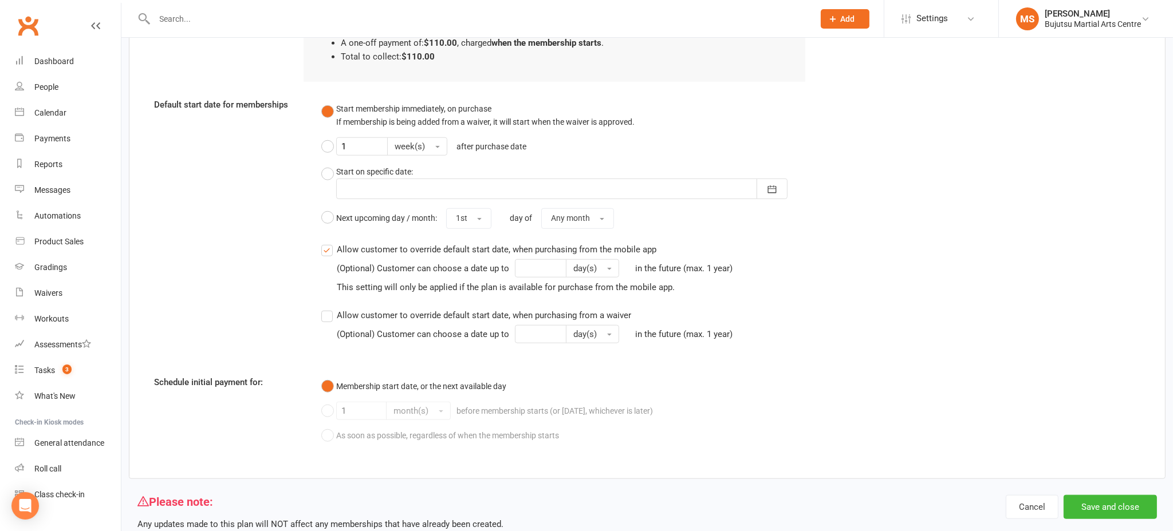
scroll to position [1508, 0]
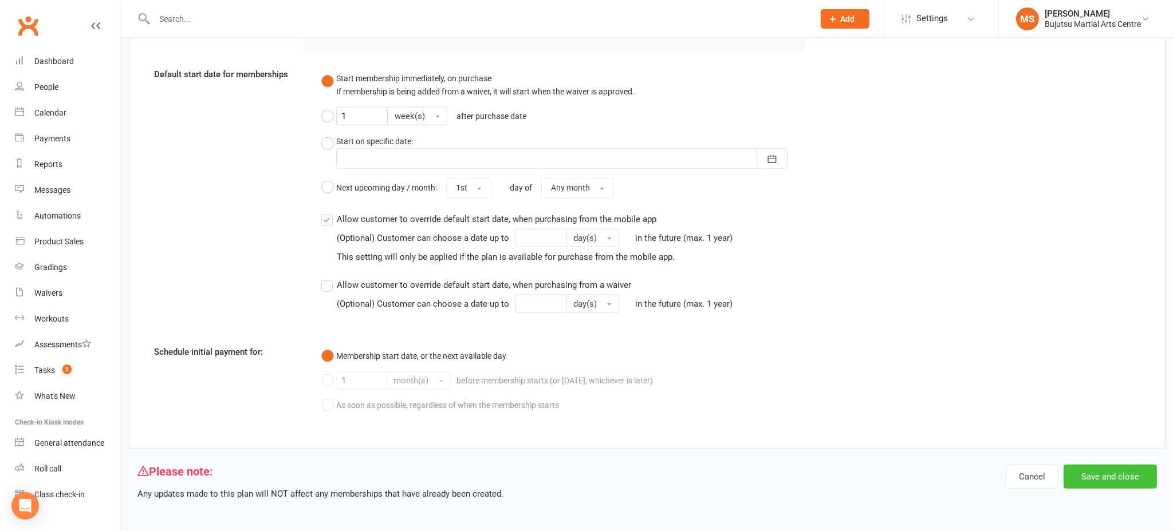
click at [1099, 476] on button "Save and close" at bounding box center [1110, 477] width 93 height 24
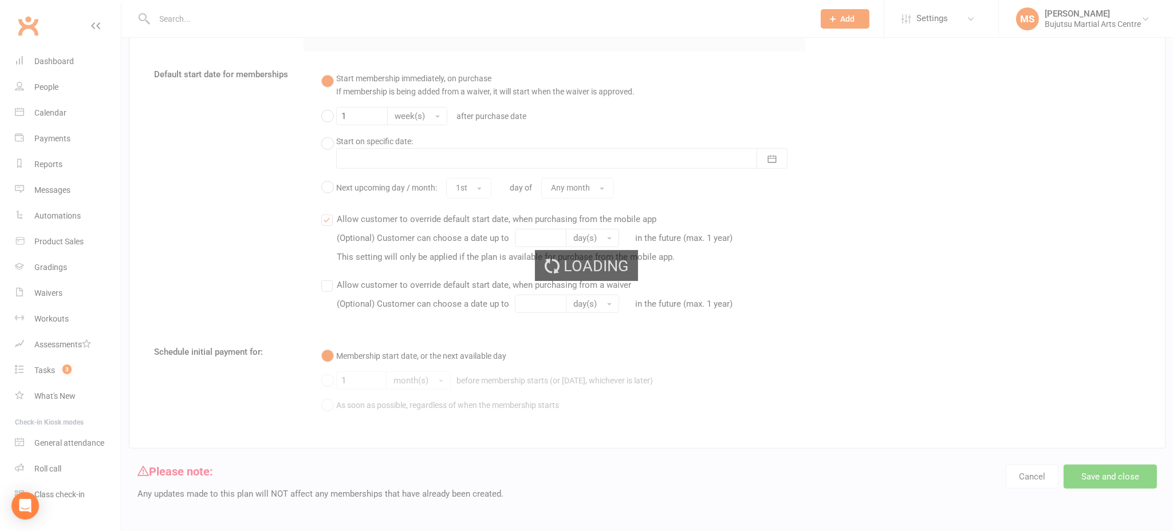
select select "100"
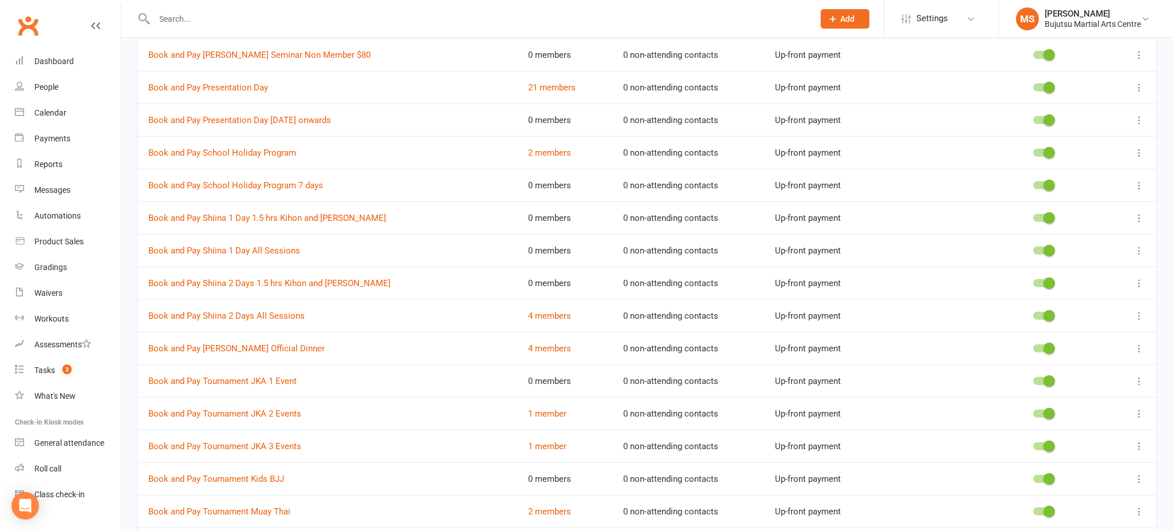
scroll to position [1065, 0]
click at [1135, 312] on icon at bounding box center [1138, 315] width 11 height 11
click at [1096, 339] on link "Edit" at bounding box center [1088, 336] width 113 height 23
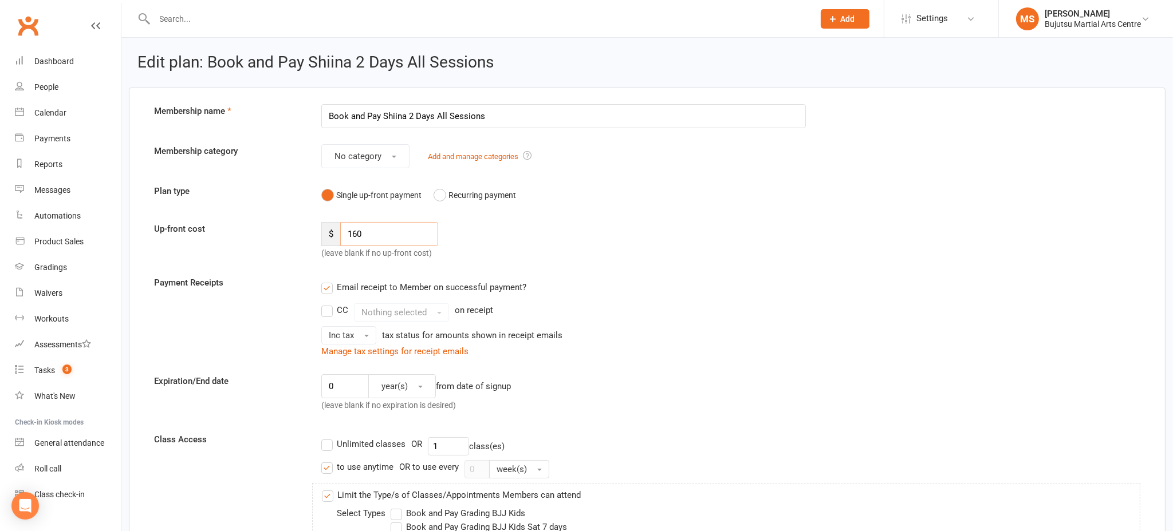
click at [387, 234] on input "160" at bounding box center [389, 234] width 98 height 24
type input "170"
click at [826, 312] on div "Payment Receipts Email receipt to Member on successful payment? CC Nothing sele…" at bounding box center [646, 317] width 1003 height 82
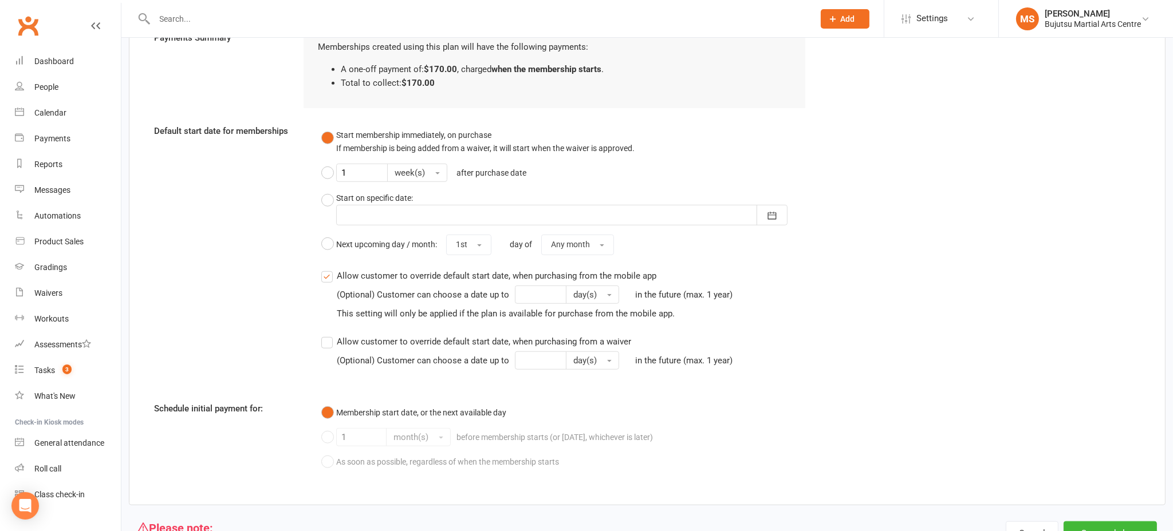
scroll to position [1508, 0]
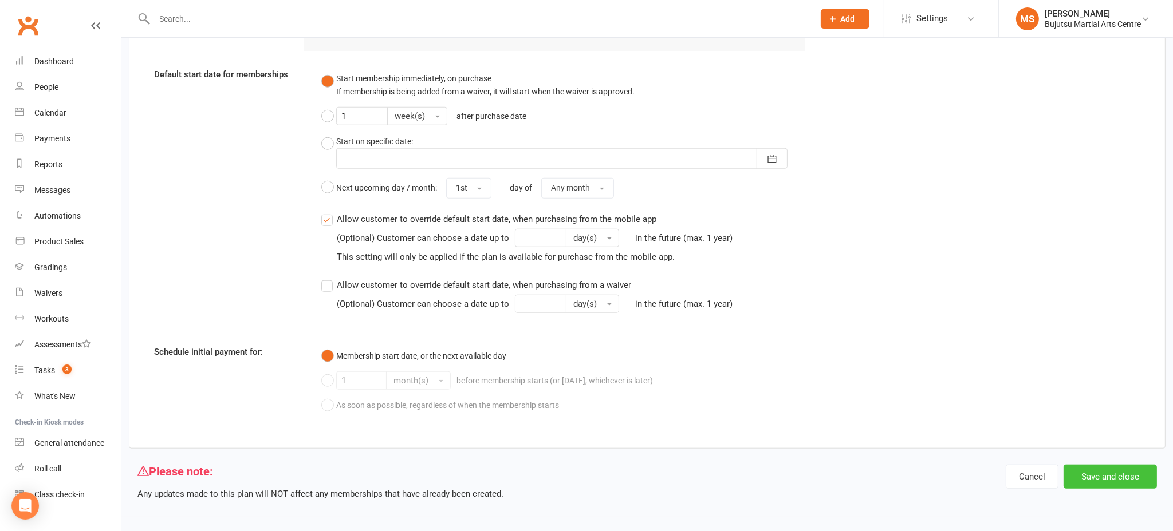
click at [1096, 467] on button "Save and close" at bounding box center [1110, 477] width 93 height 24
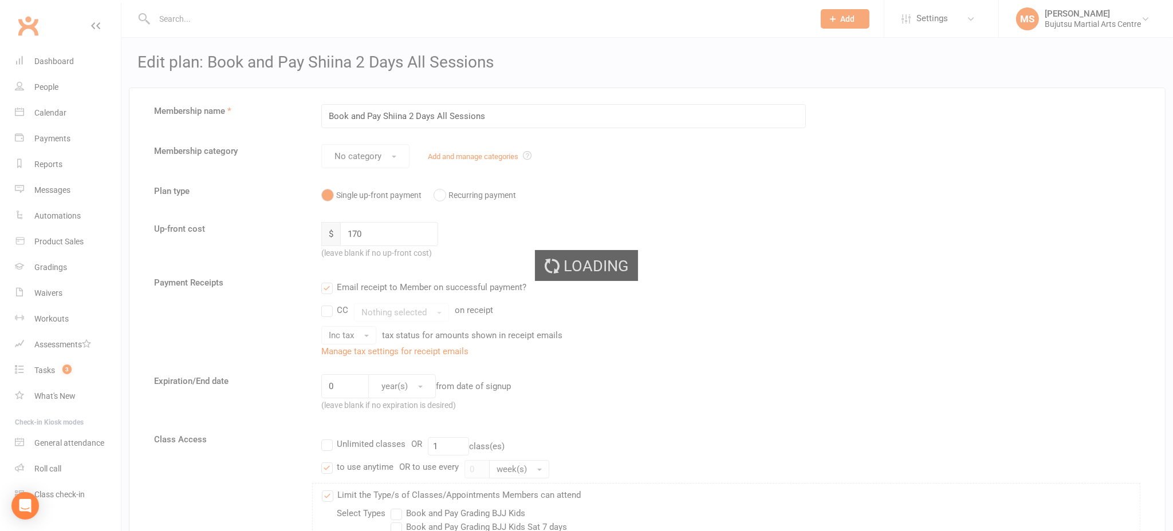
select select "100"
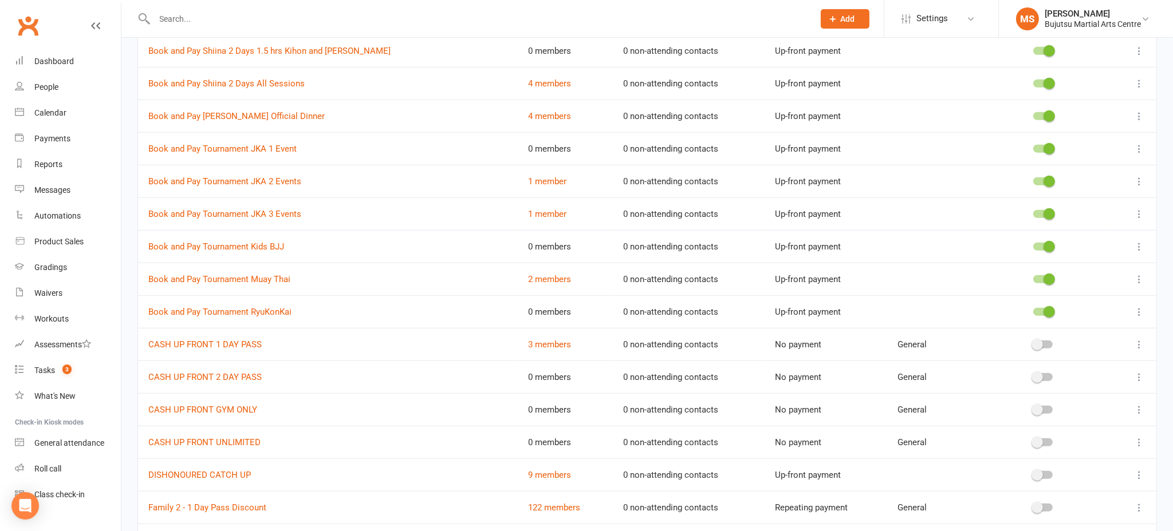
scroll to position [1300, 0]
click at [255, 80] on link "Book and Pay Shiina 2 Days All Sessions" at bounding box center [226, 82] width 156 height 10
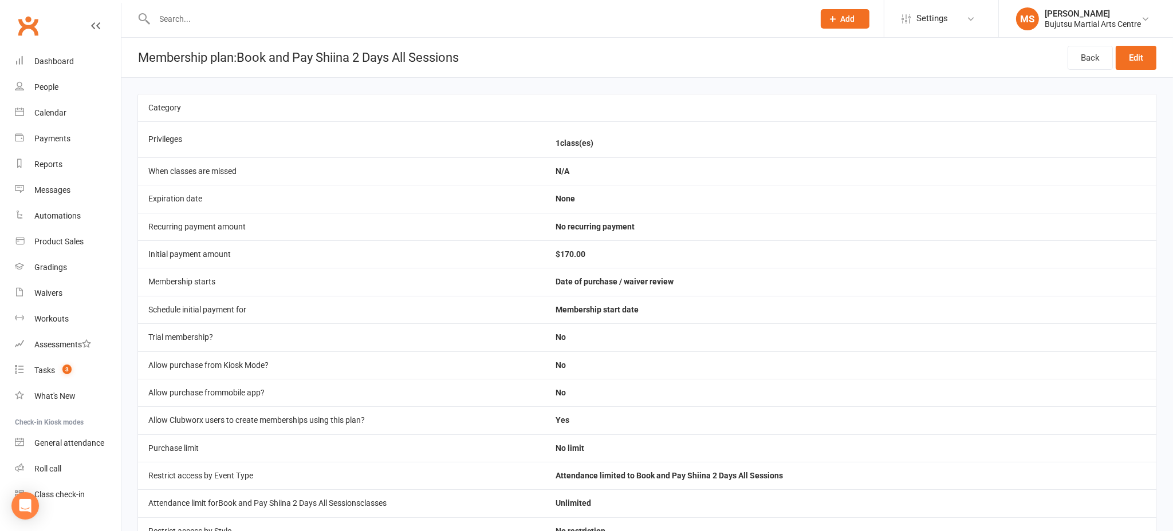
click at [99, 23] on icon at bounding box center [95, 25] width 9 height 9
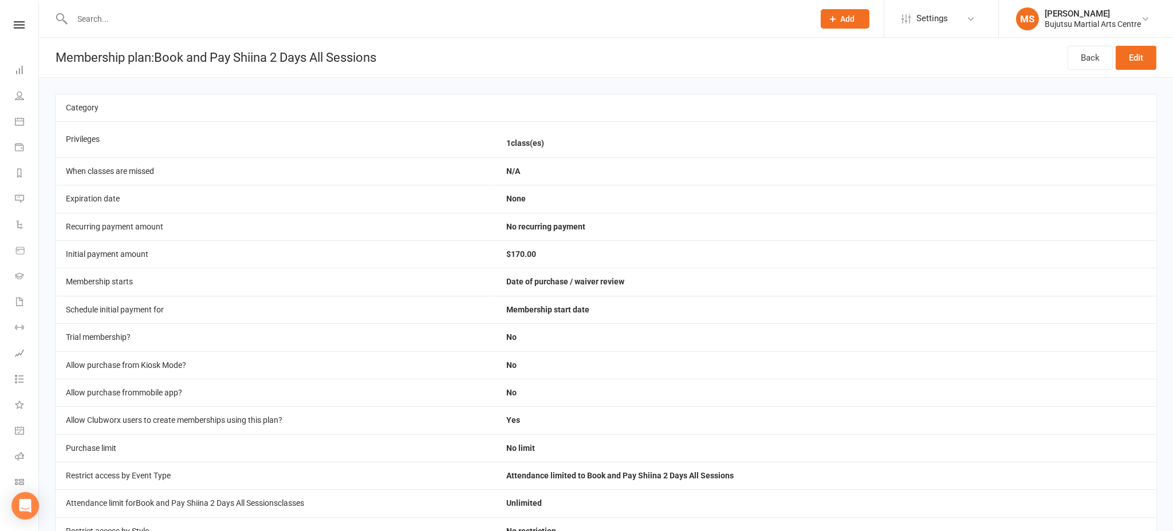
select select "100"
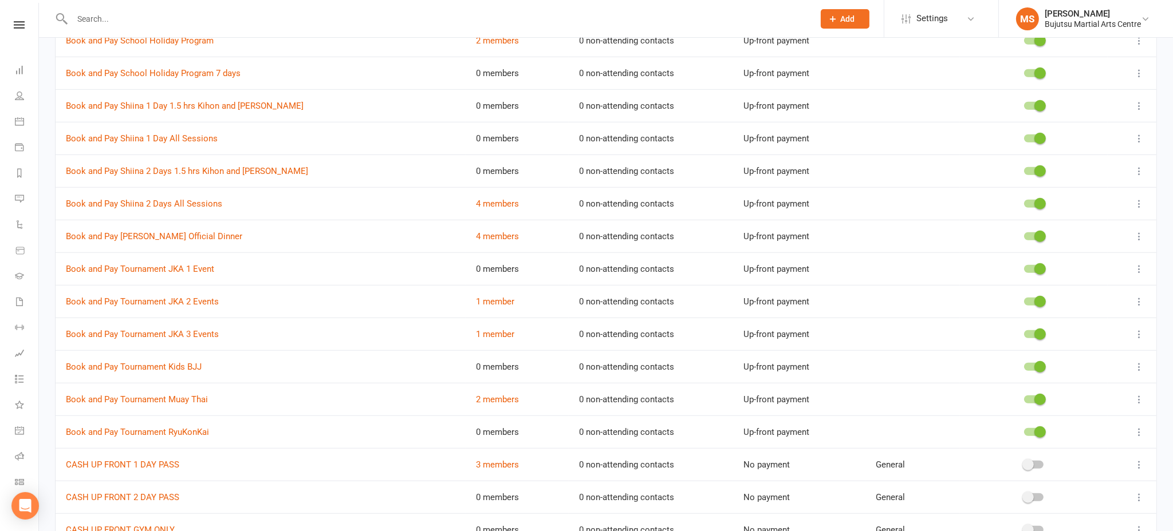
scroll to position [1178, 0]
click at [1141, 169] on icon at bounding box center [1138, 170] width 11 height 11
click at [1077, 194] on link "Edit" at bounding box center [1088, 190] width 113 height 23
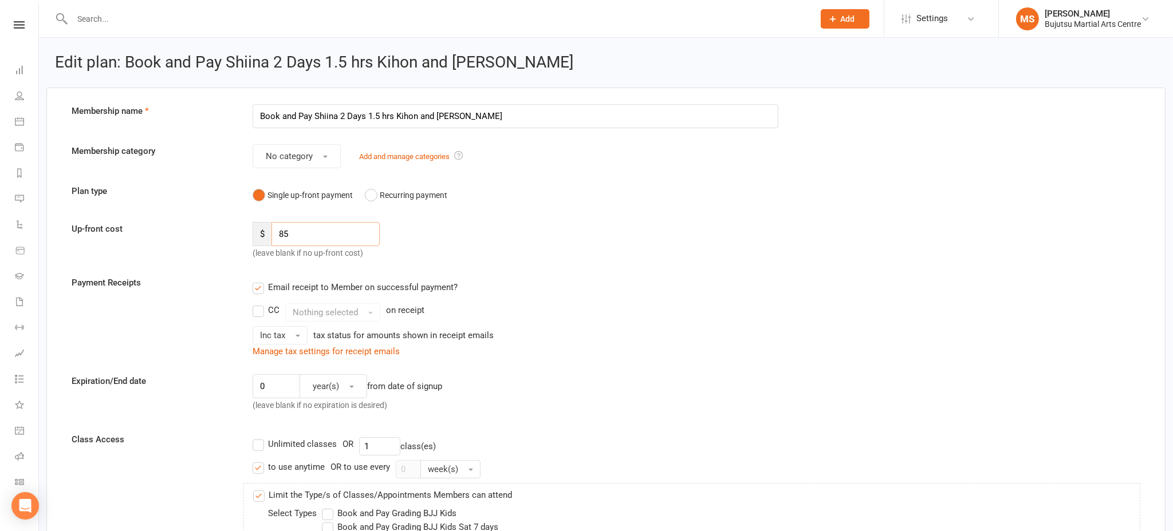
click at [301, 228] on input "85" at bounding box center [325, 234] width 108 height 24
type input "8"
type input "110"
click at [656, 231] on div "Up-front cost $ 110 (leave blank if no up-front cost)" at bounding box center [606, 241] width 1086 height 38
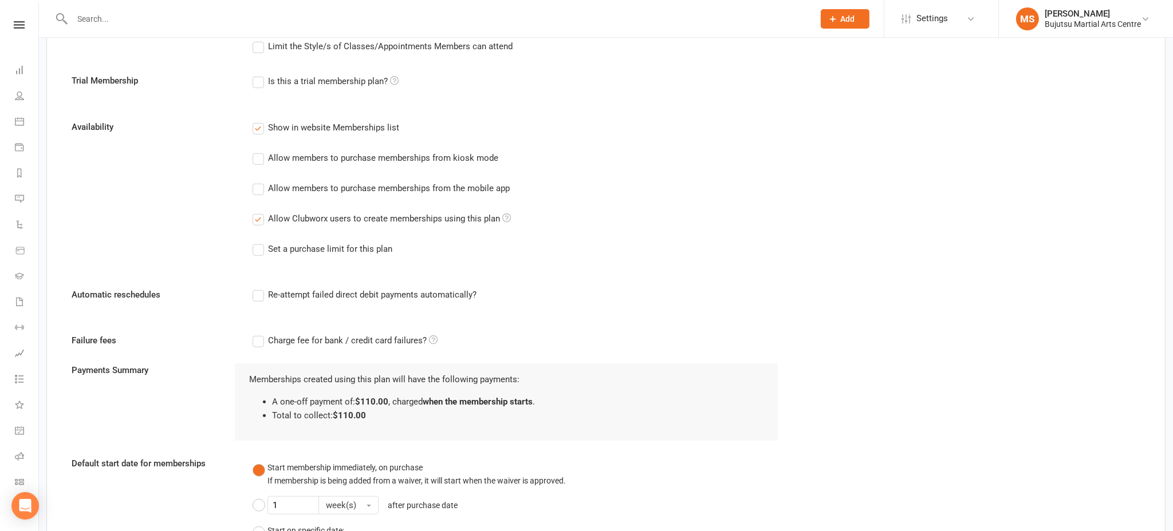
scroll to position [1508, 0]
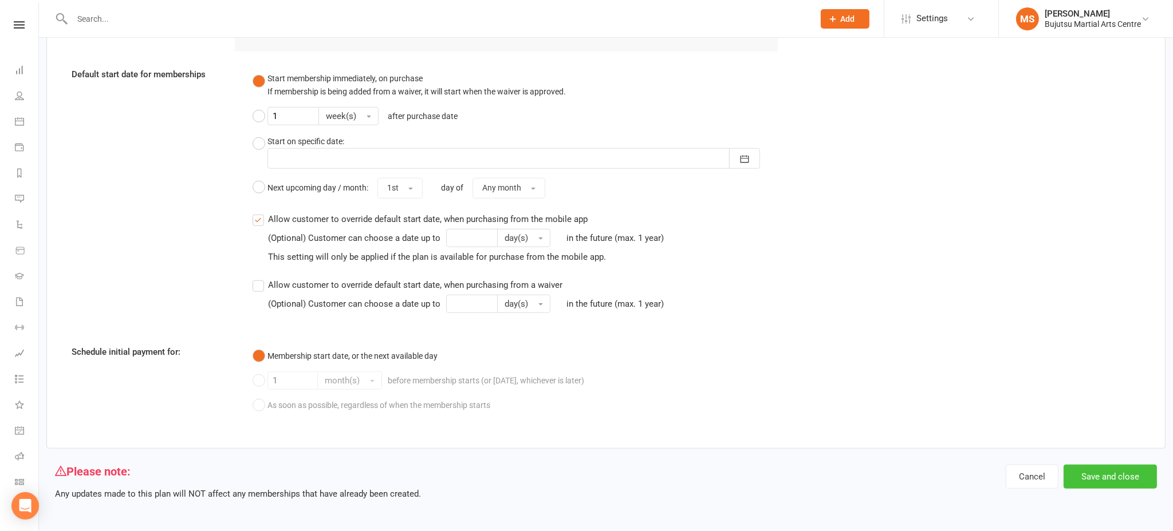
click at [1089, 472] on button "Save and close" at bounding box center [1110, 477] width 93 height 24
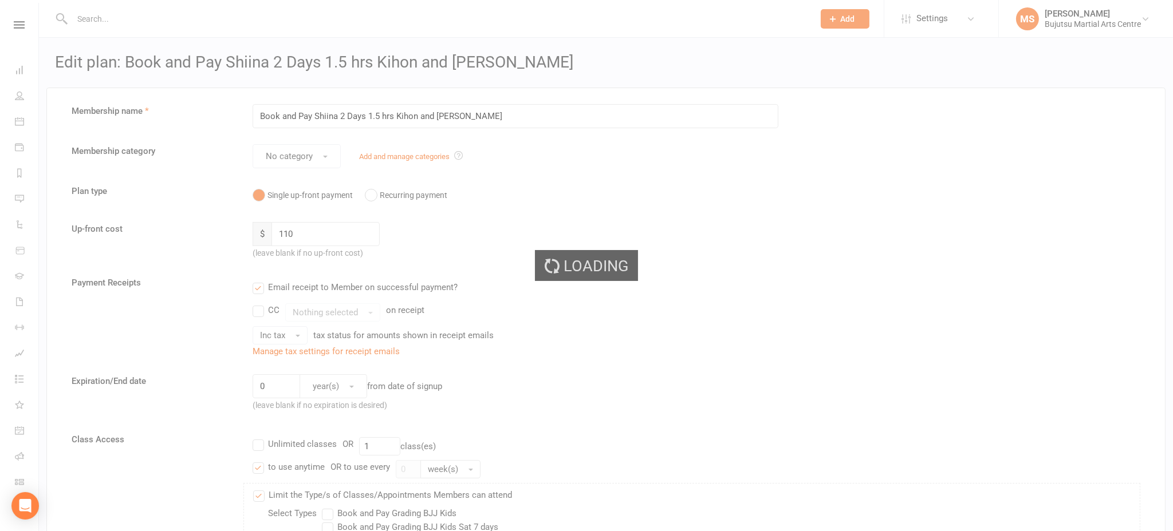
select select "100"
